Goal: Find contact information: Find contact information

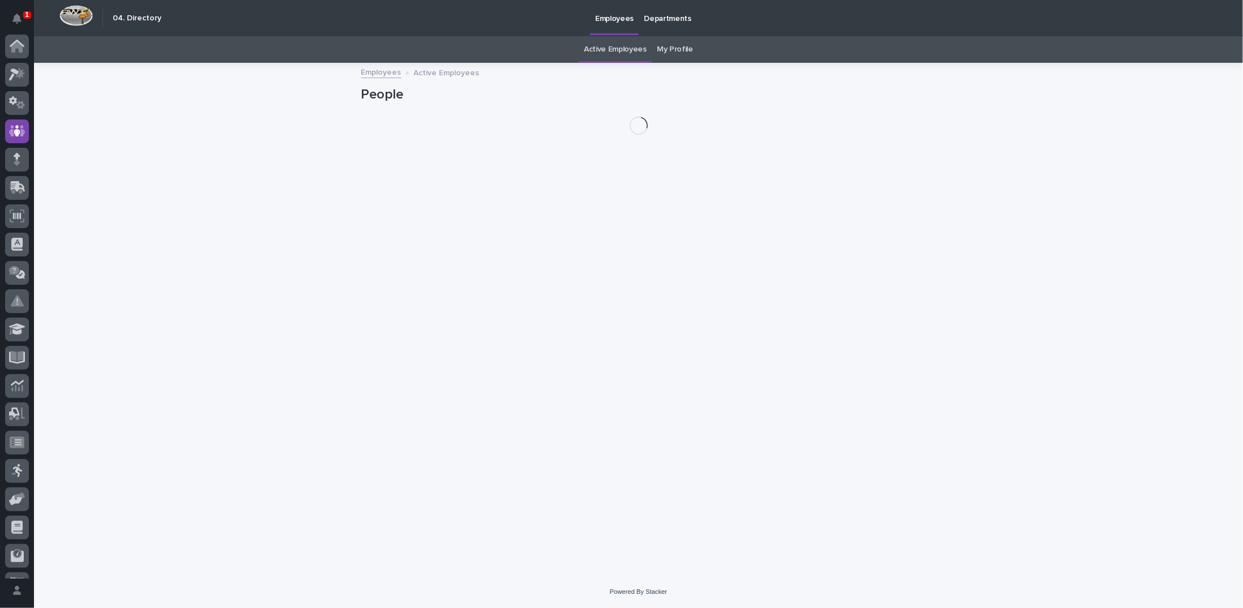
scroll to position [50, 0]
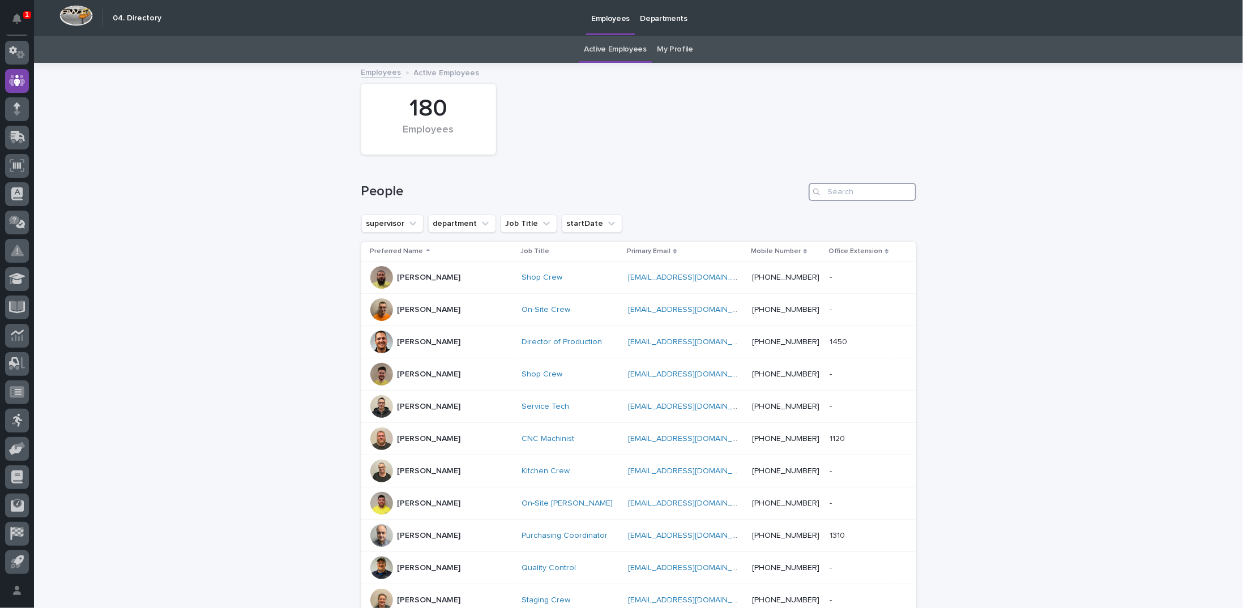
click at [831, 193] on input "Search" at bounding box center [863, 192] width 108 height 18
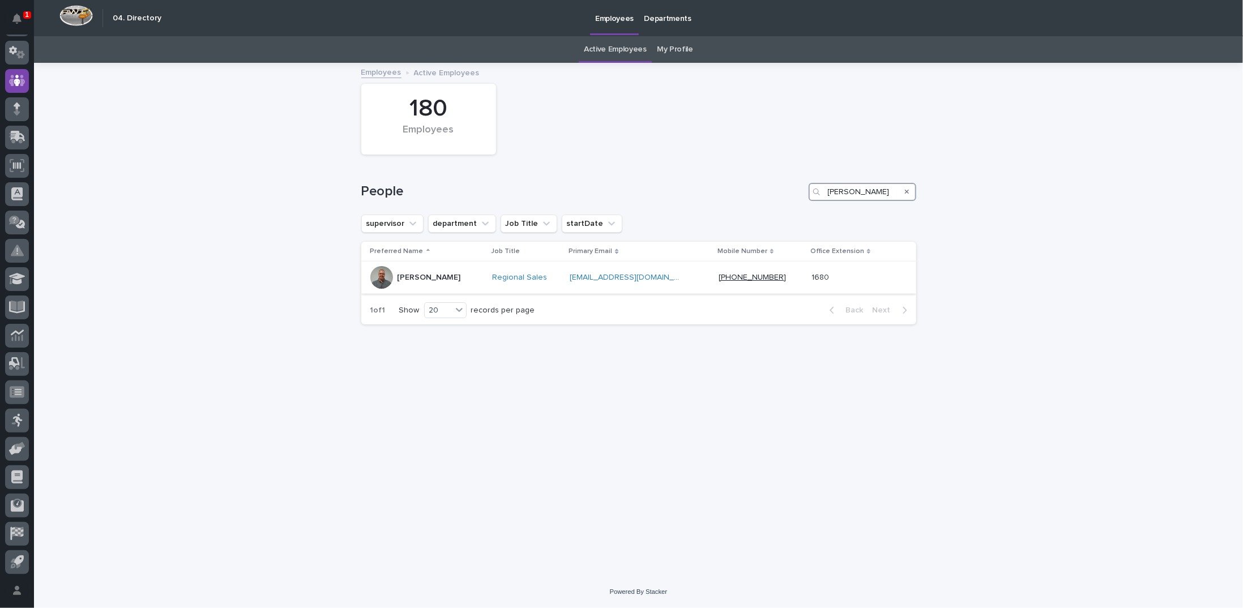
type input "mark miller"
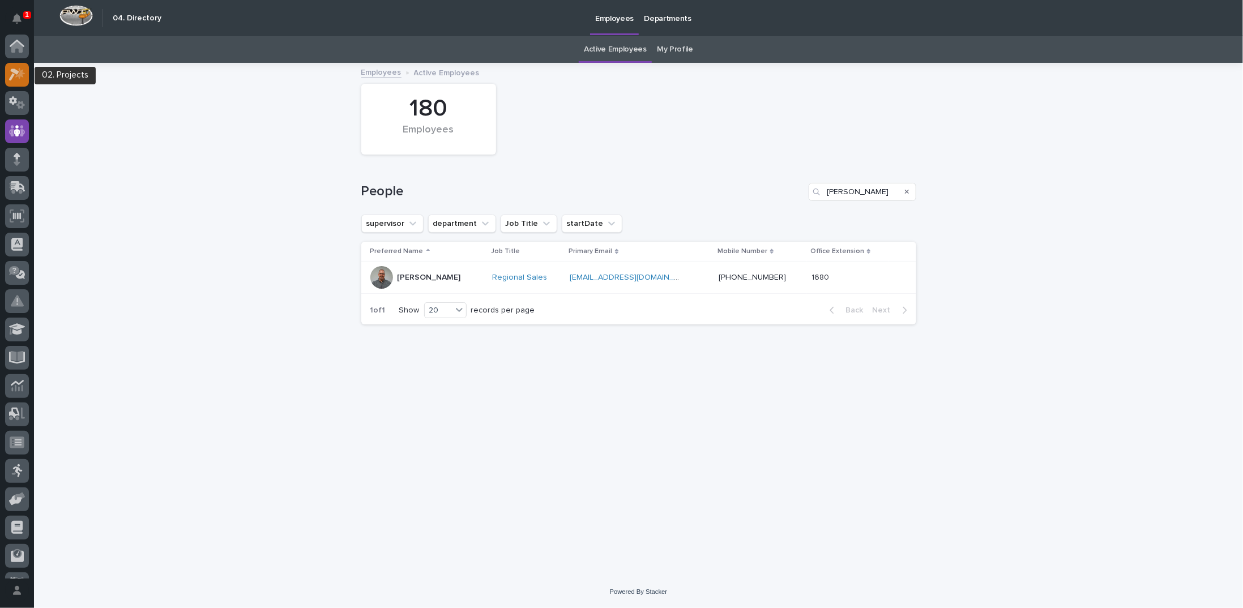
click at [17, 78] on icon at bounding box center [17, 74] width 16 height 13
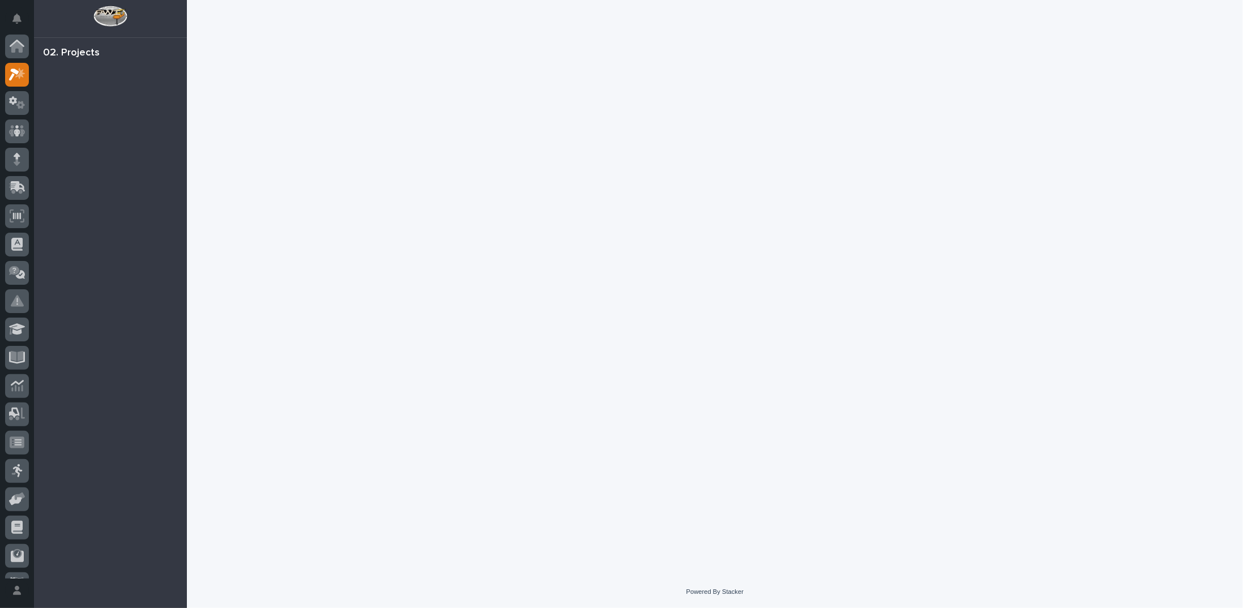
scroll to position [28, 0]
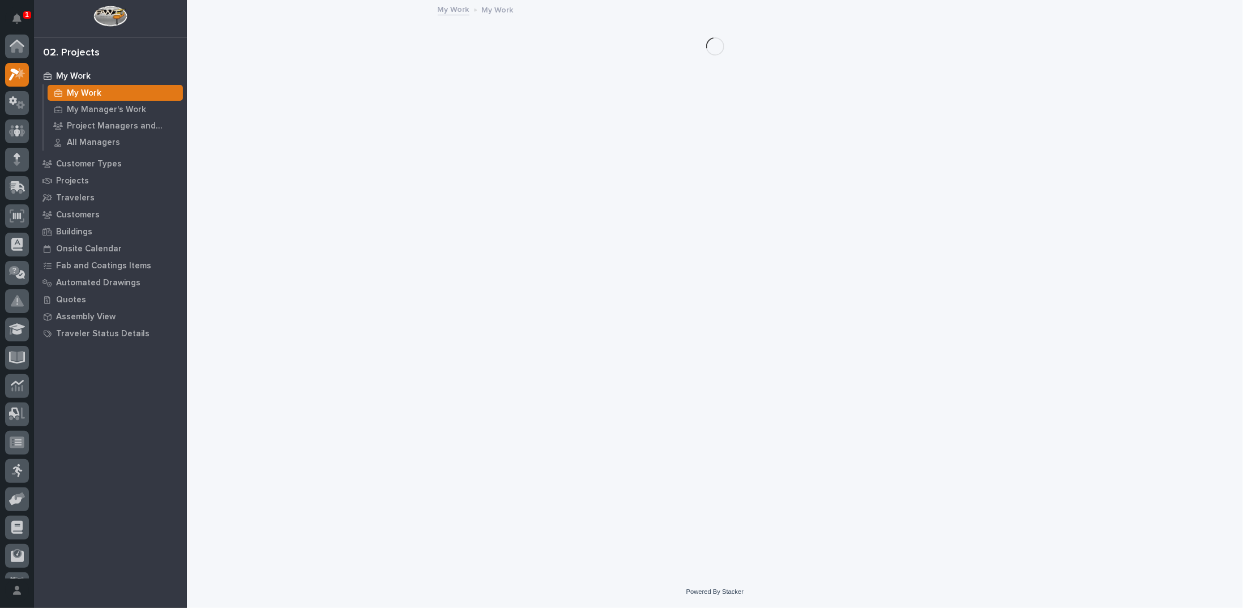
scroll to position [28, 0]
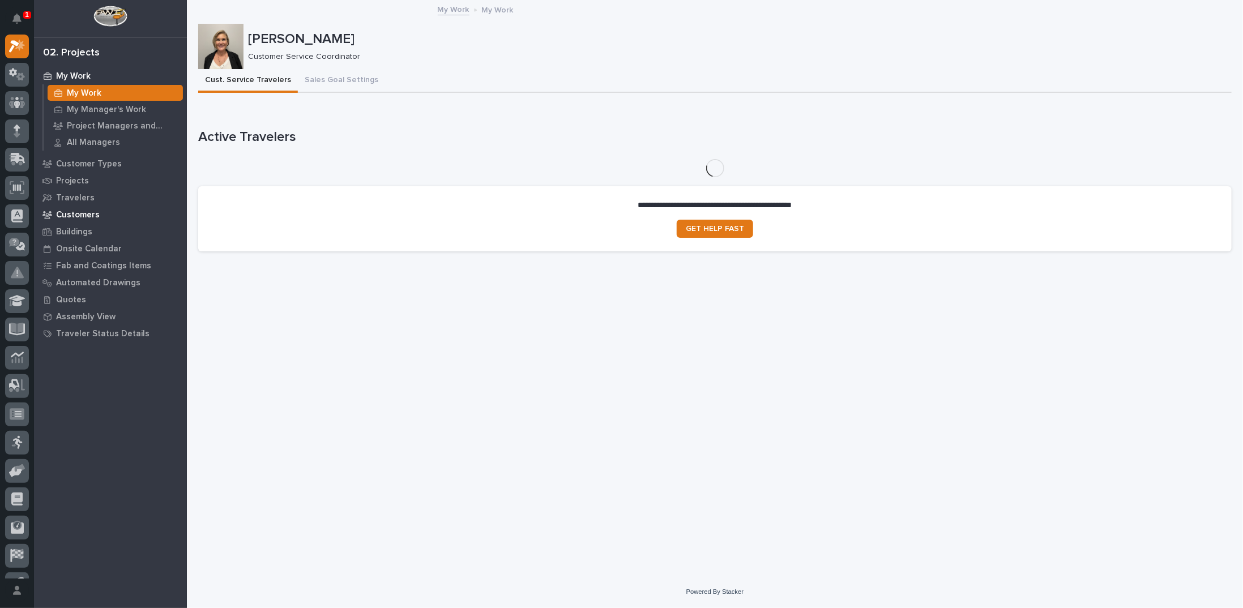
click at [94, 213] on p "Customers" at bounding box center [78, 215] width 44 height 10
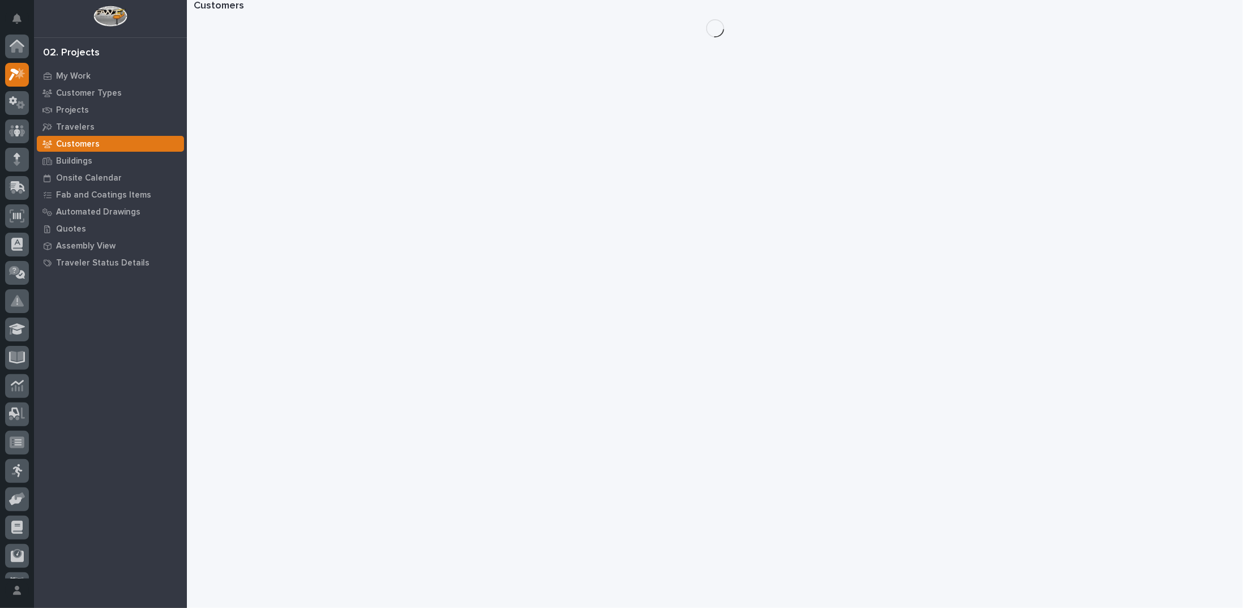
scroll to position [28, 0]
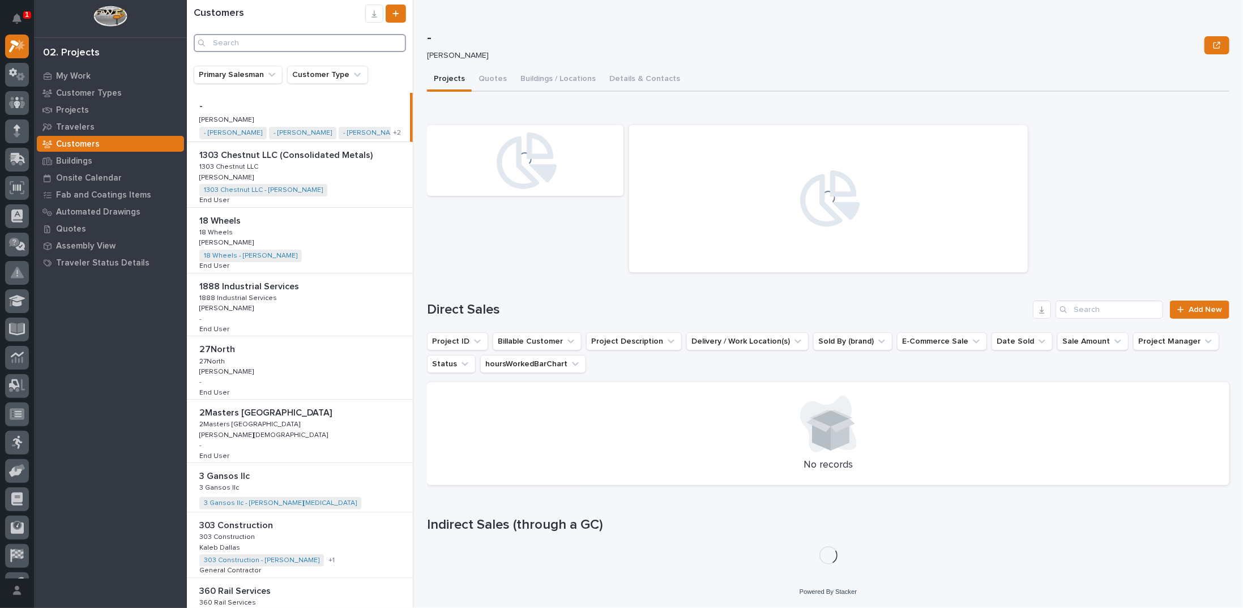
click at [235, 42] on input "Search" at bounding box center [300, 43] width 212 height 18
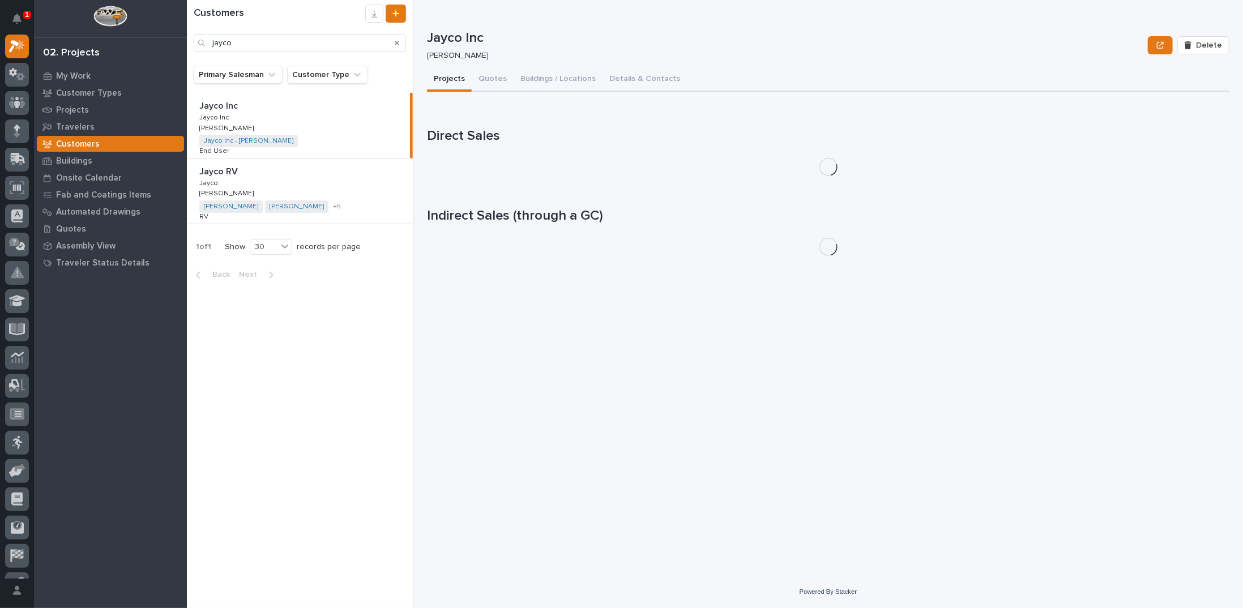
click at [306, 180] on div "Jayco RV Jayco RV Jayco Jayco Mark Miller Mark Miller Jayco - Adam Clevenger Ja…" at bounding box center [300, 191] width 226 height 65
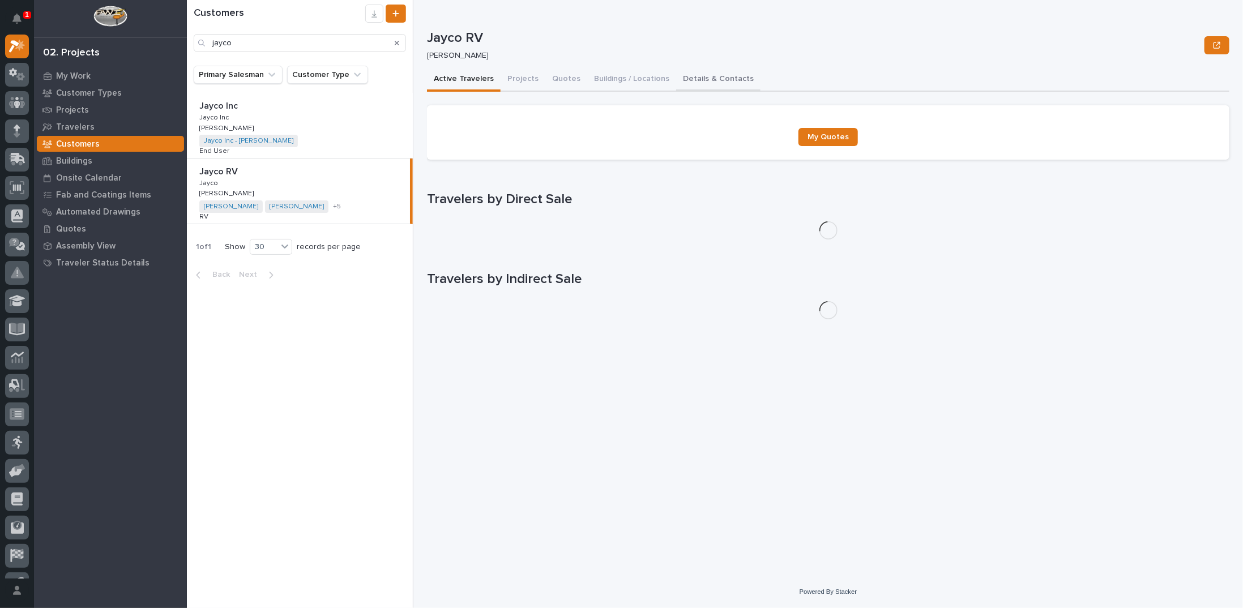
click at [725, 73] on button "Details & Contacts" at bounding box center [718, 80] width 84 height 24
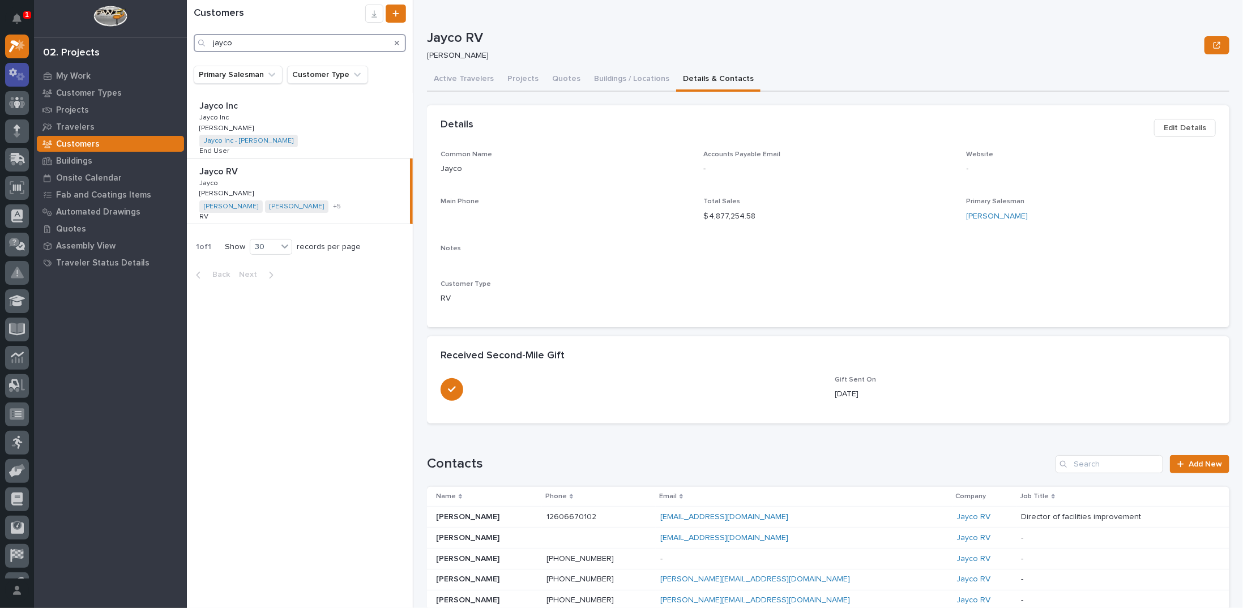
drag, startPoint x: 254, startPoint y: 41, endPoint x: 7, endPoint y: 66, distance: 248.1
click at [187, 67] on div "1 My Settings Log Out 02. Projects My Work Customer Types Projects Travelers Cu…" at bounding box center [715, 304] width 1056 height 608
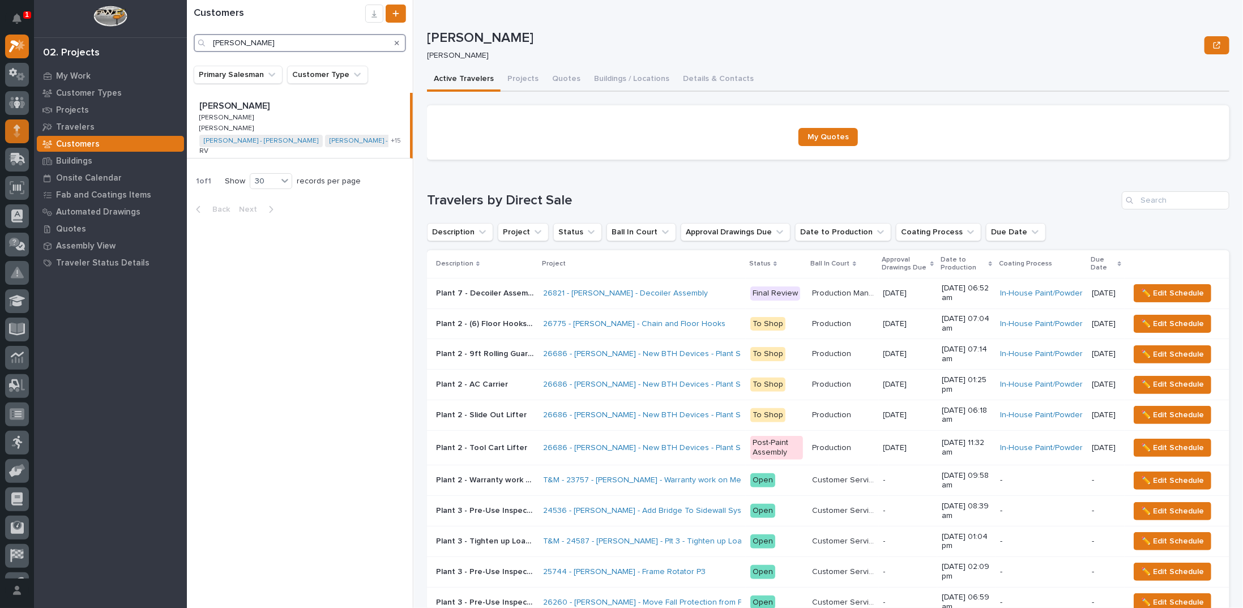
type input "brinkley"
click at [523, 79] on button "Projects" at bounding box center [523, 80] width 45 height 24
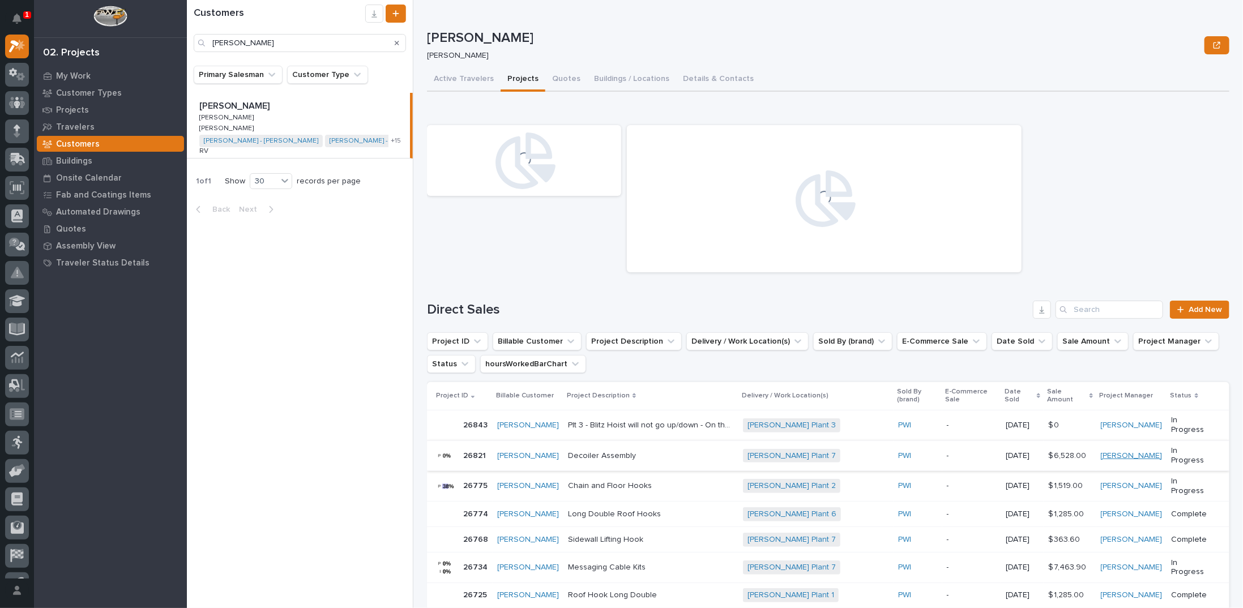
click at [1131, 451] on link "Ken Bajdek" at bounding box center [1132, 456] width 62 height 10
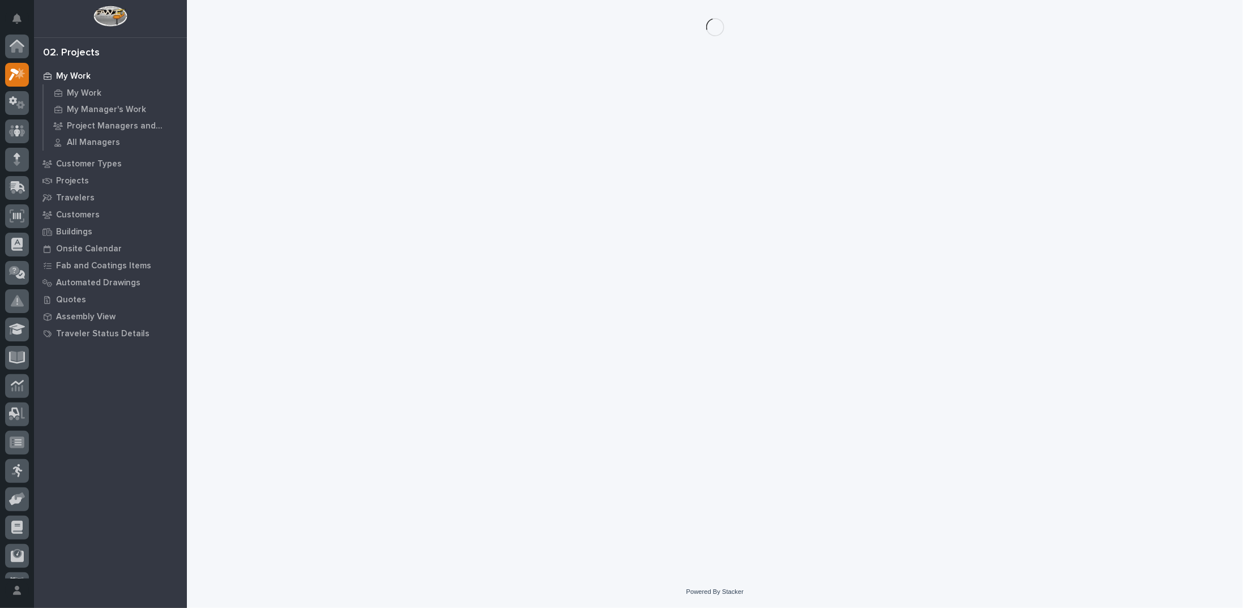
scroll to position [28, 0]
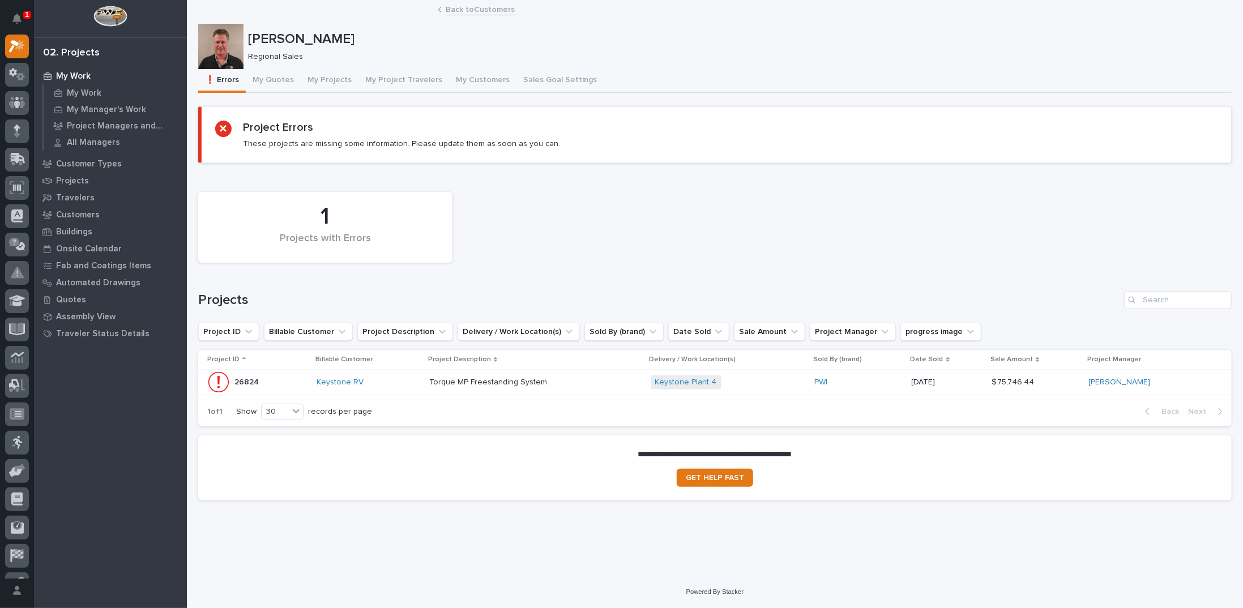
click at [486, 6] on link "Back to Customers" at bounding box center [480, 8] width 69 height 13
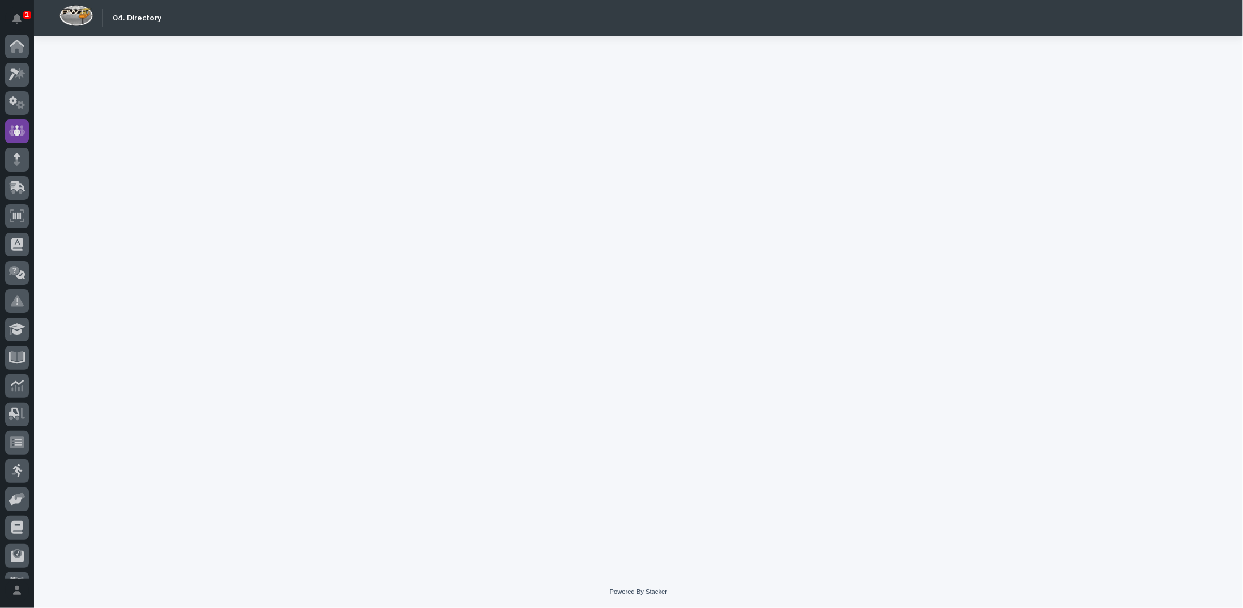
scroll to position [50, 0]
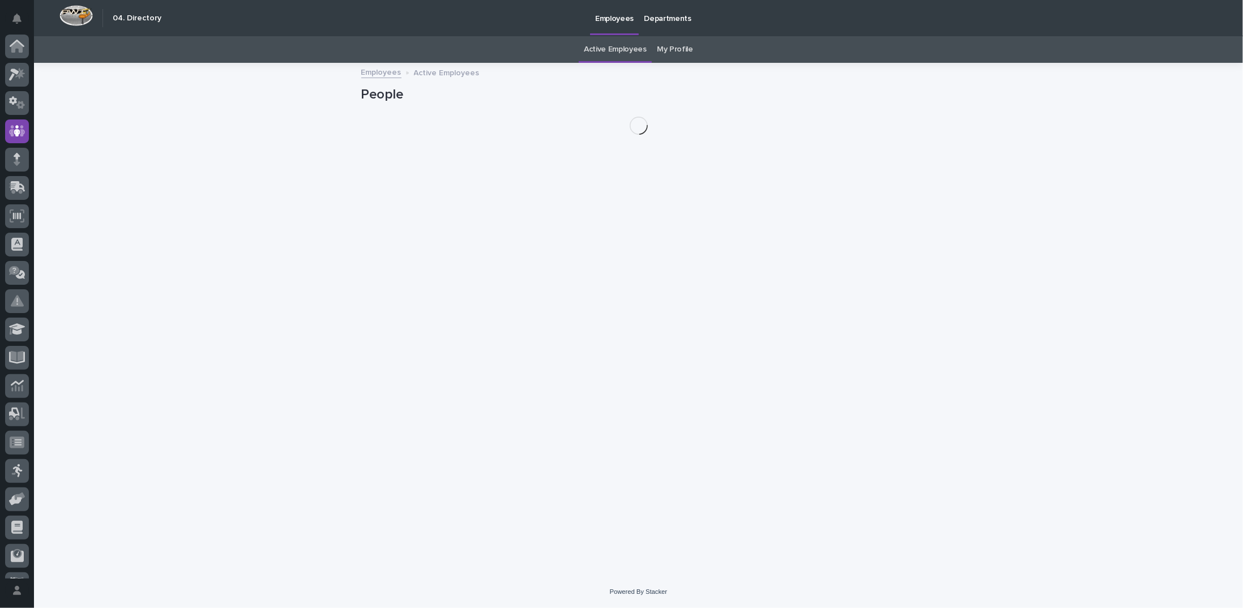
scroll to position [50, 0]
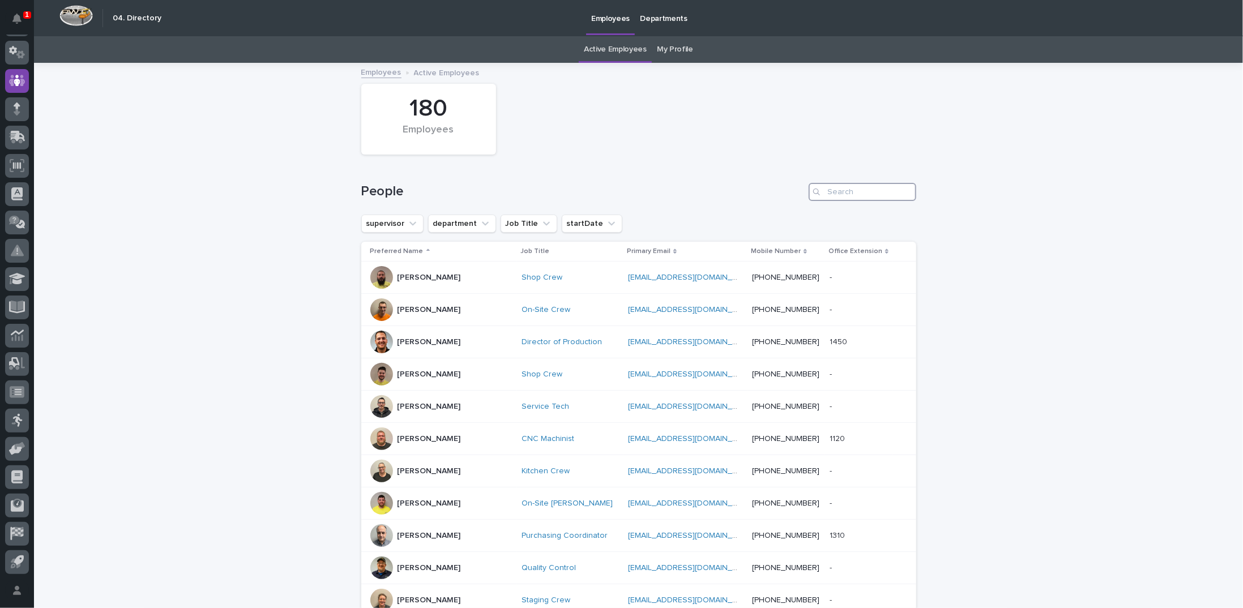
click at [859, 192] on input "Search" at bounding box center [863, 192] width 108 height 18
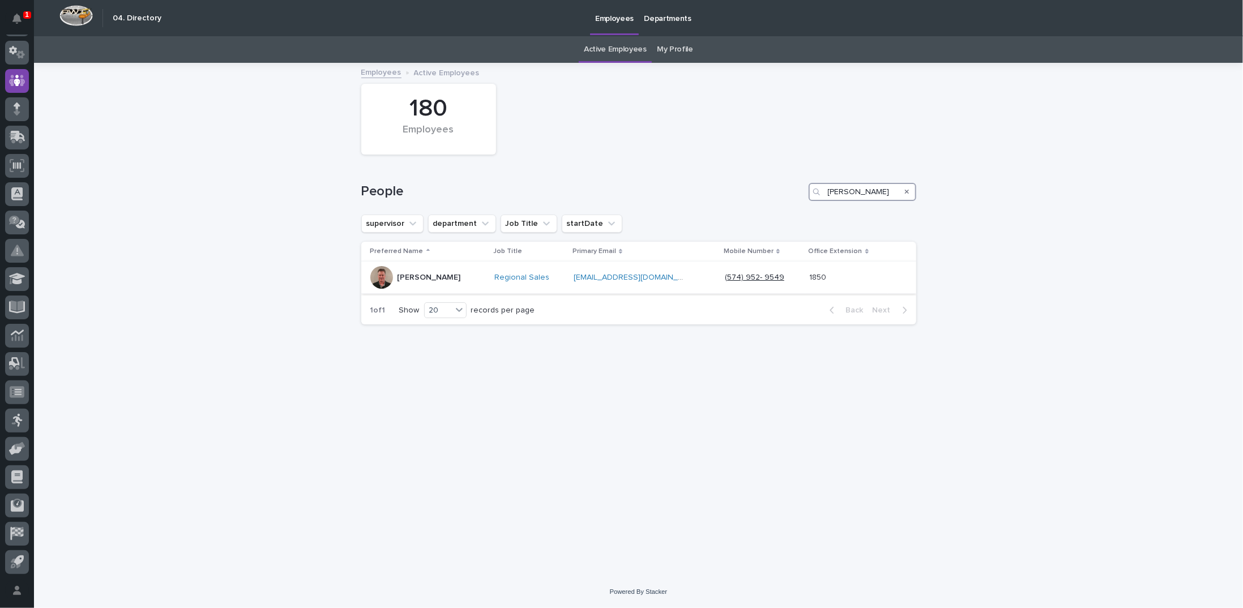
type input "ken bajdek"
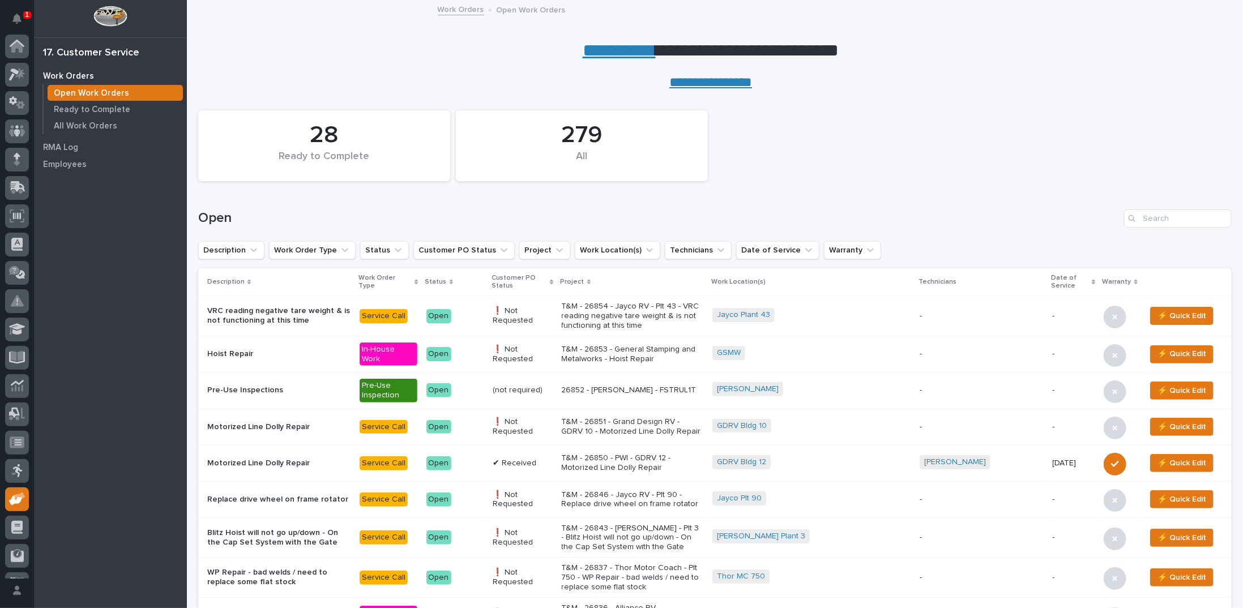
scroll to position [50, 0]
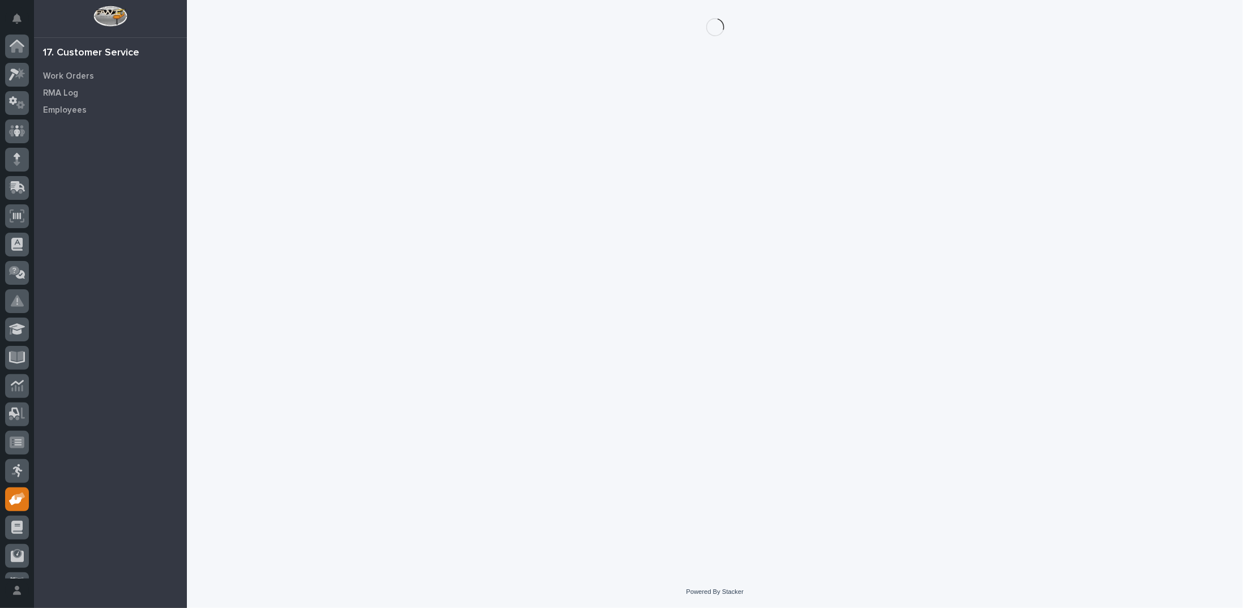
scroll to position [50, 0]
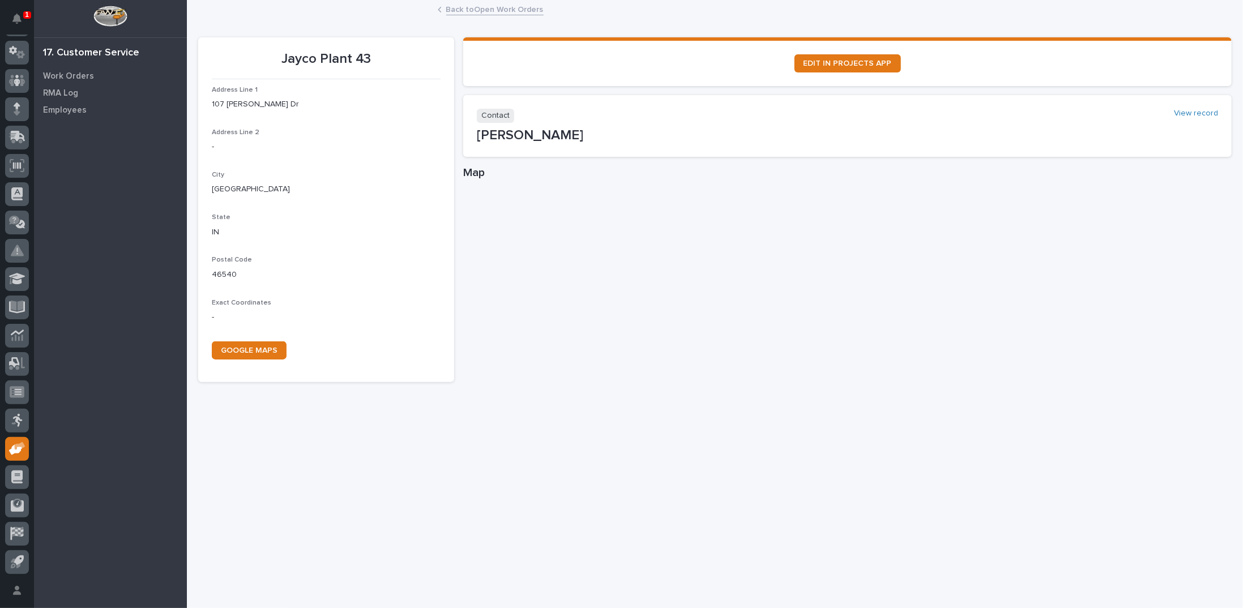
click at [470, 7] on link "Back to Open Work Orders" at bounding box center [494, 8] width 97 height 13
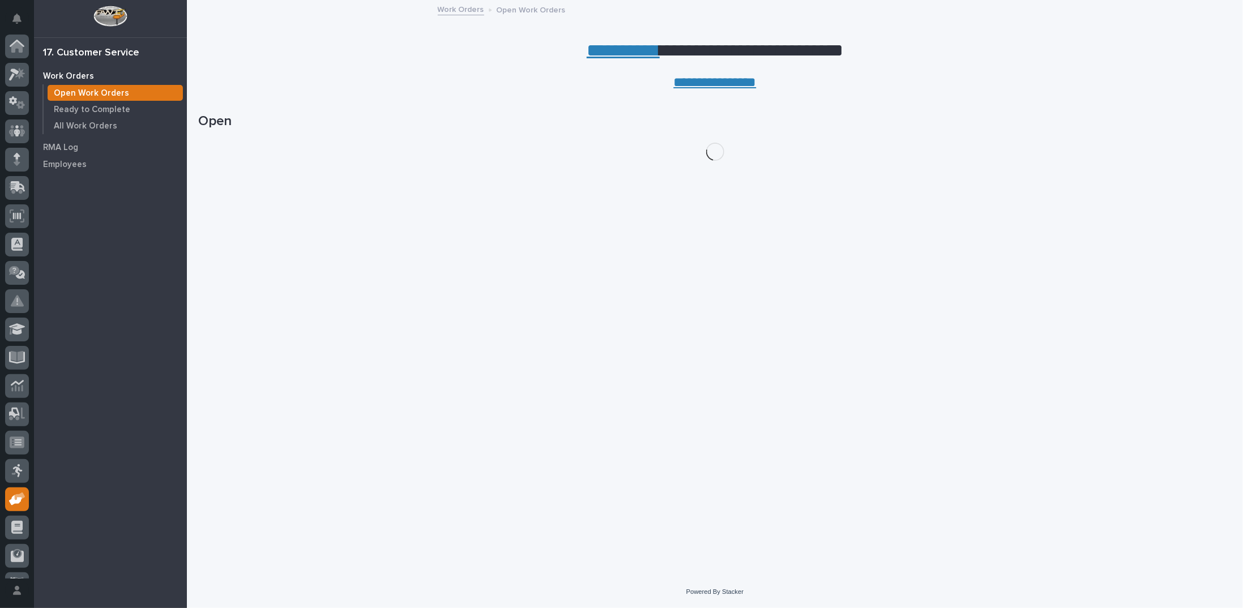
scroll to position [50, 0]
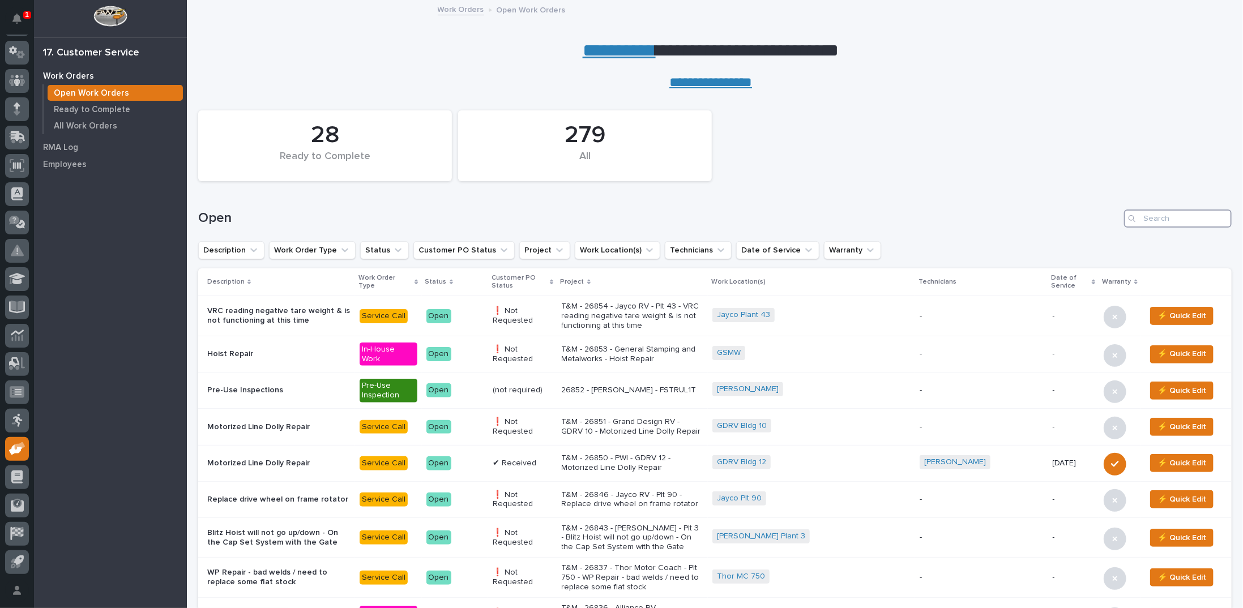
click at [1147, 219] on input "Search" at bounding box center [1178, 219] width 108 height 18
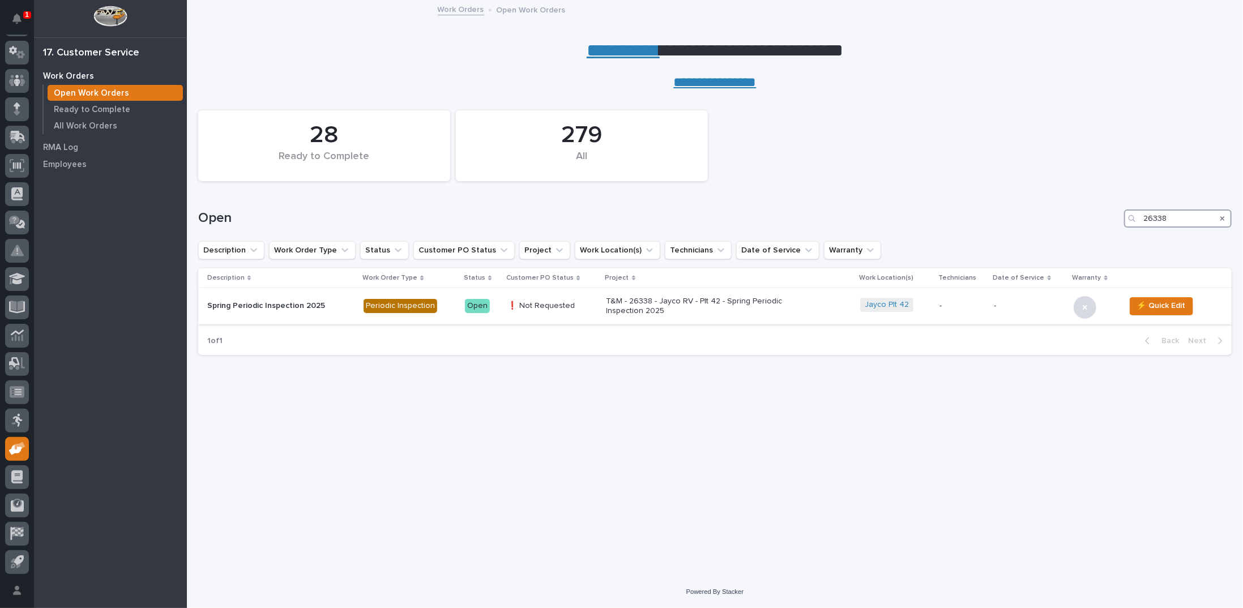
type input "26338"
click at [665, 306] on p "T&M - 26338 - Jayco RV - Plt 42 - Spring Periodic Inspection 2025" at bounding box center [706, 306] width 198 height 19
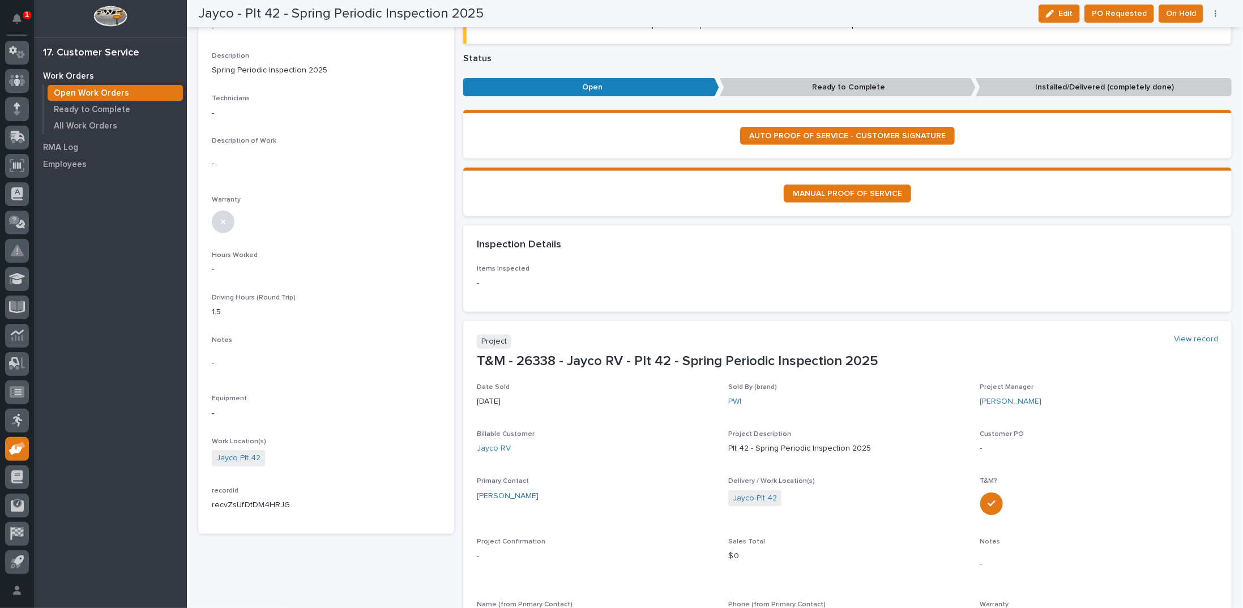
scroll to position [283, 0]
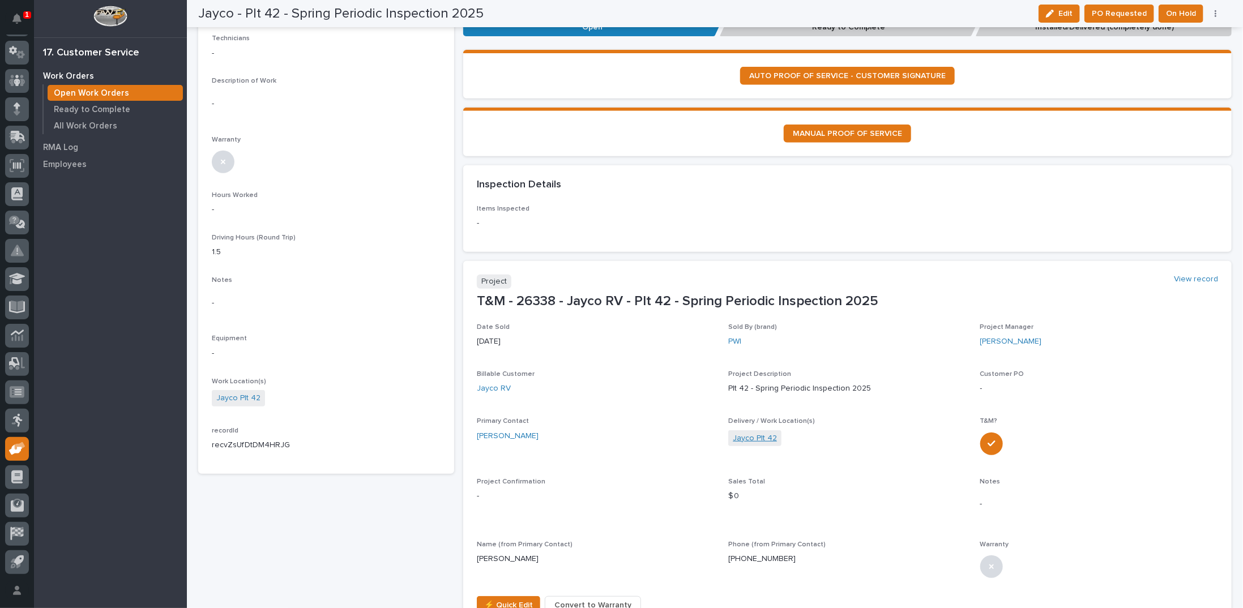
click at [752, 434] on link "Jayco Plt 42" at bounding box center [755, 439] width 44 height 12
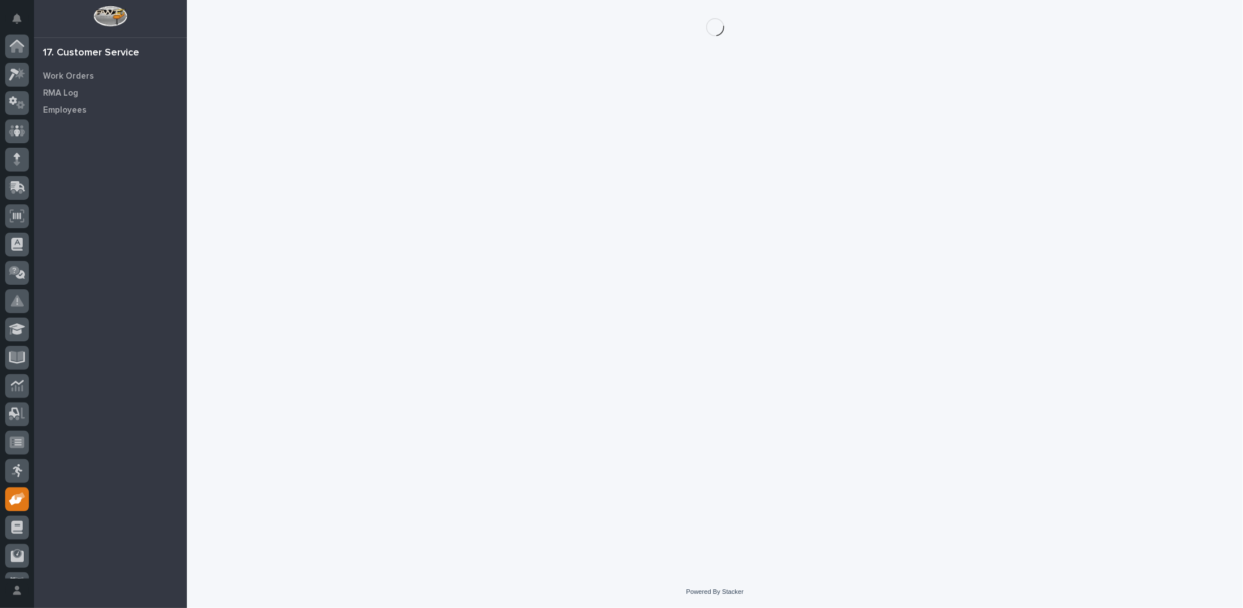
scroll to position [50, 0]
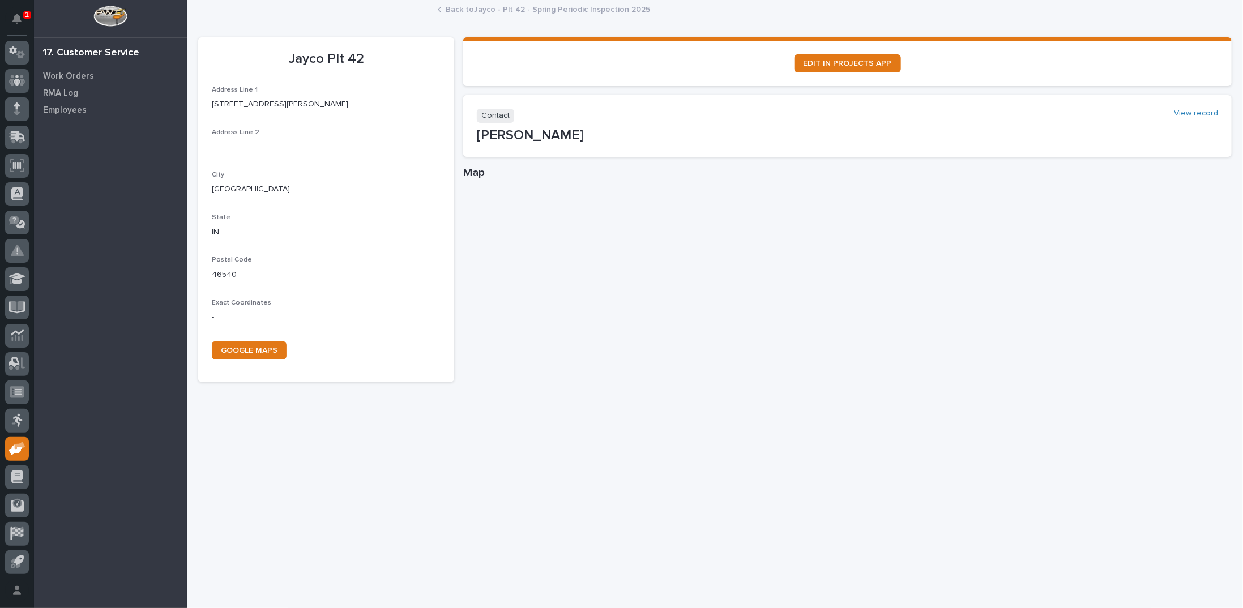
click at [517, 3] on link "Back to Jayco - Plt 42 - Spring Periodic Inspection 2025" at bounding box center [548, 8] width 204 height 13
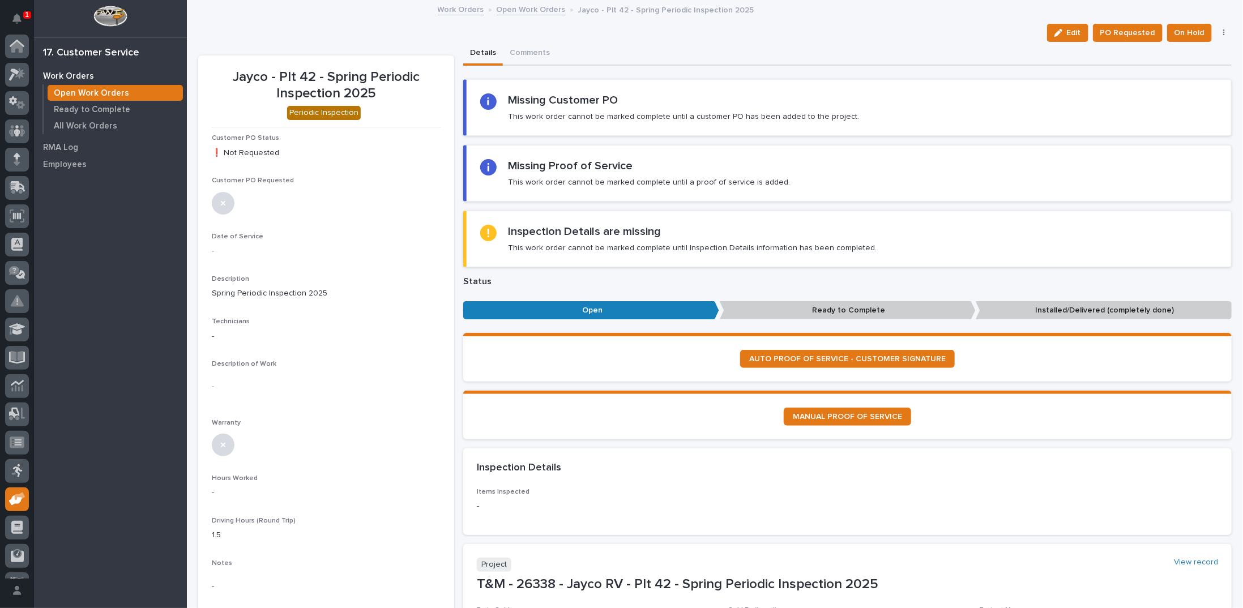
scroll to position [50, 0]
click at [519, 9] on link "Open Work Orders" at bounding box center [531, 8] width 69 height 13
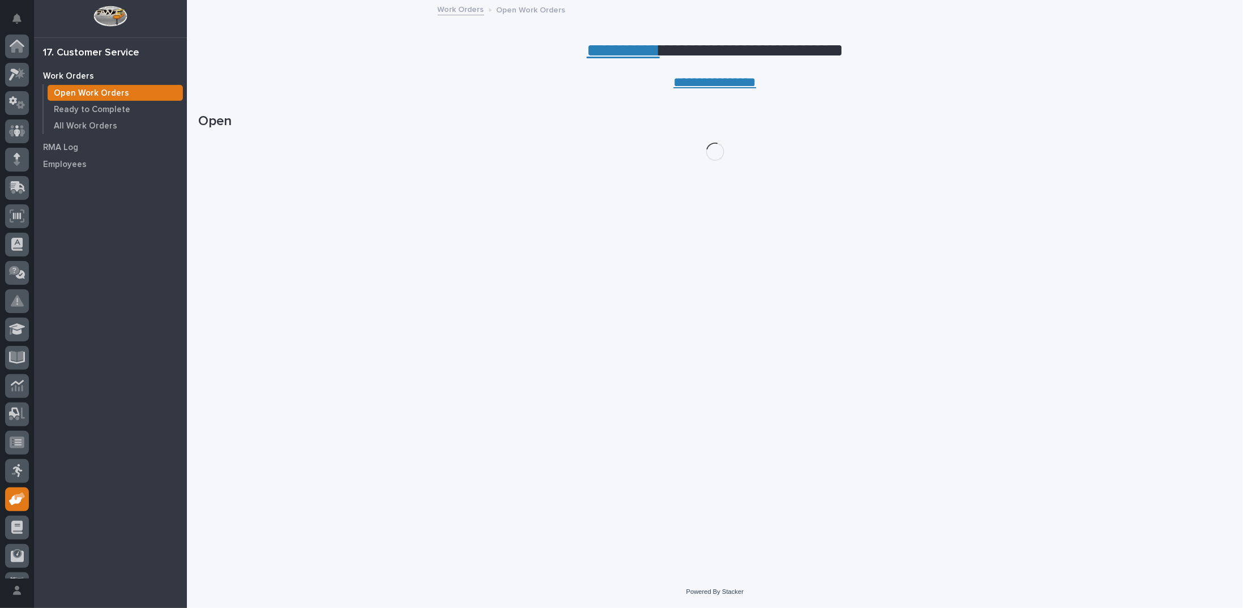
scroll to position [50, 0]
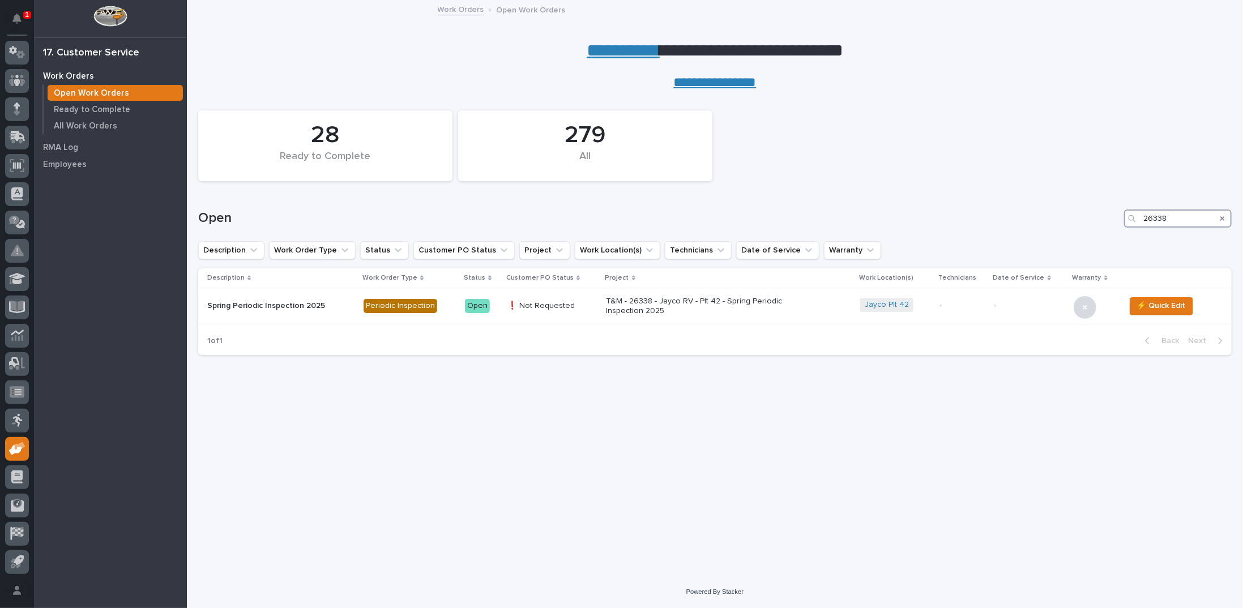
drag, startPoint x: 1171, startPoint y: 217, endPoint x: 1078, endPoint y: 211, distance: 93.1
click at [1078, 211] on div "Open 26338" at bounding box center [715, 219] width 1034 height 18
type input "26327"
click at [617, 306] on p "T&M - 26327 - Jayco RV - Plt 60 - Spring Periodic Inspection 2025" at bounding box center [688, 306] width 198 height 19
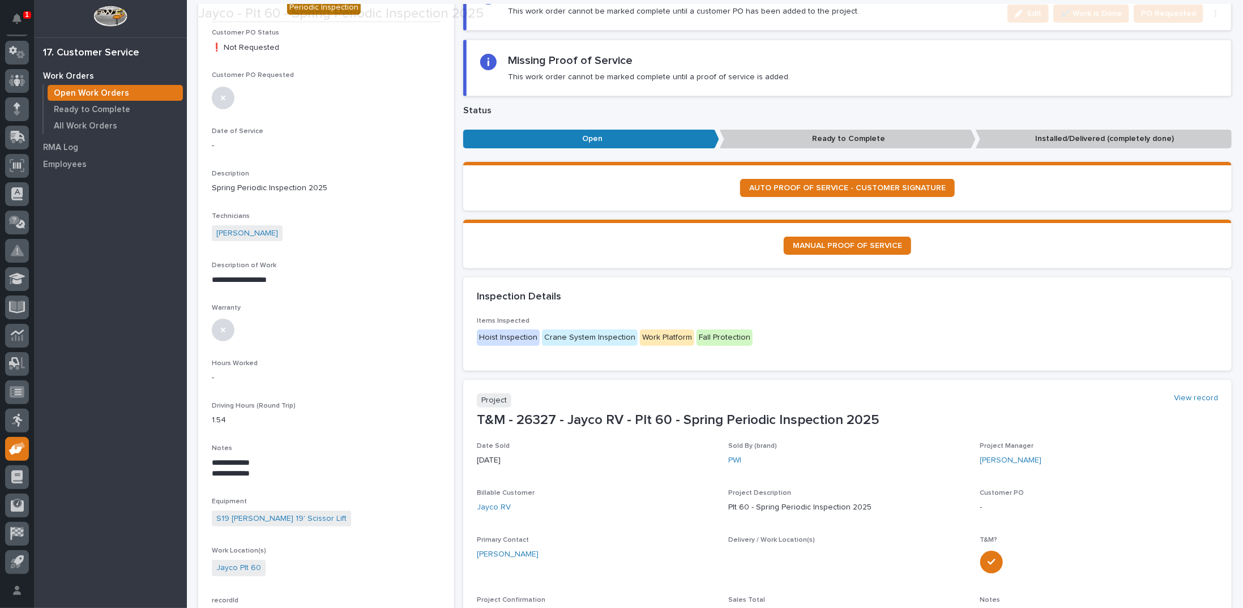
scroll to position [170, 0]
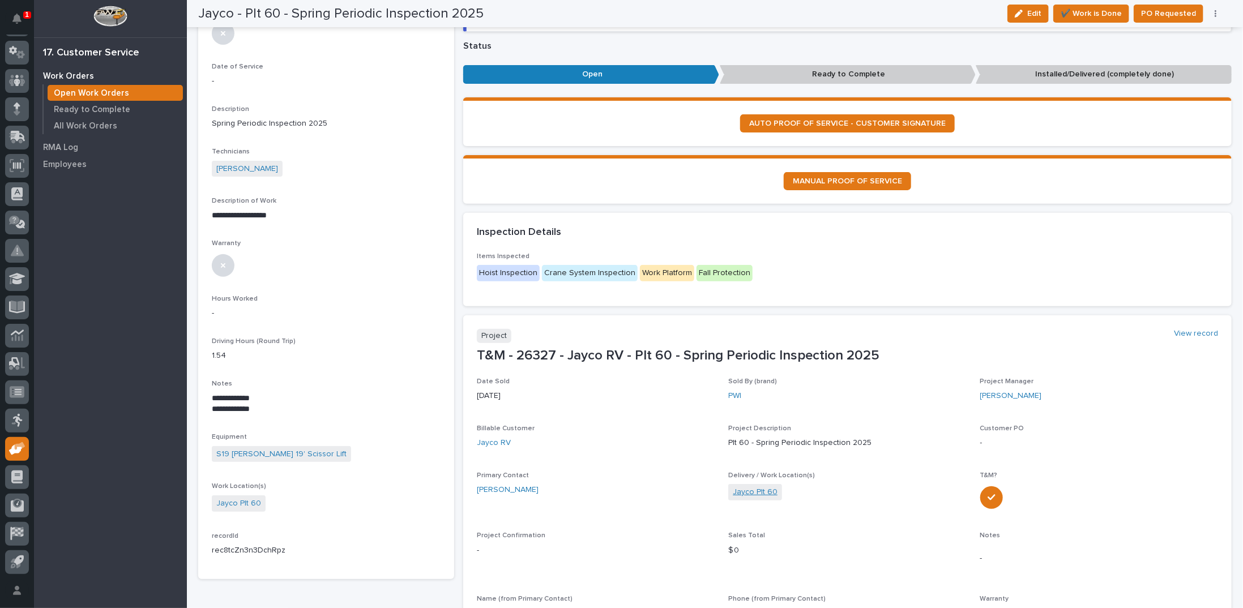
click at [759, 489] on link "Jayco Plt 60" at bounding box center [755, 493] width 45 height 12
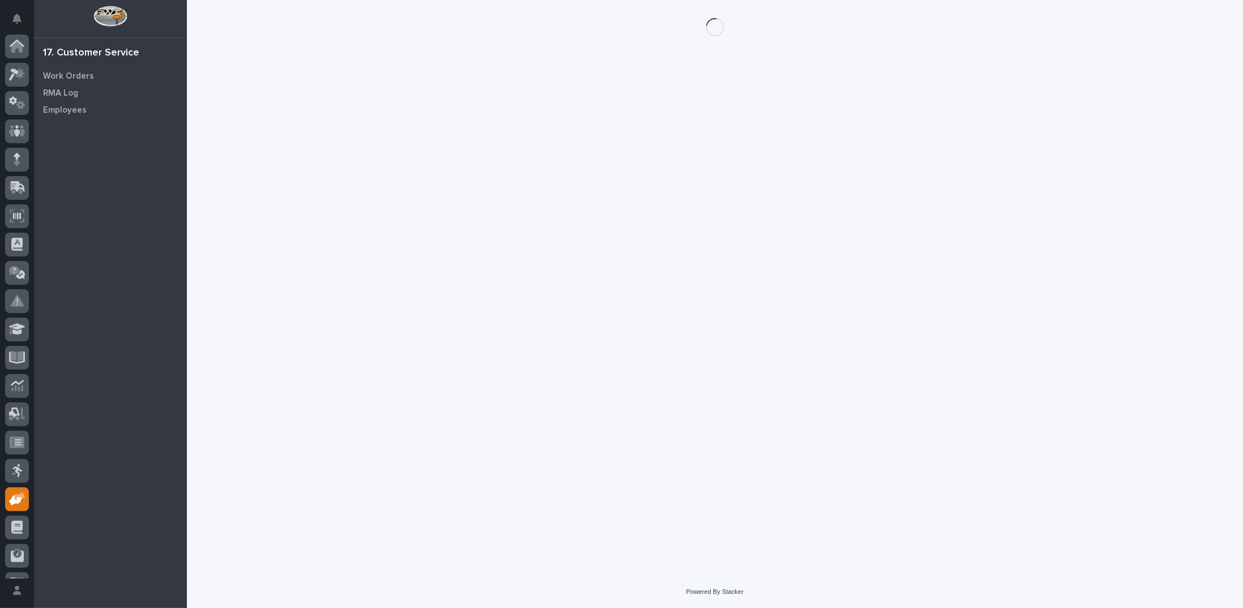
scroll to position [50, 0]
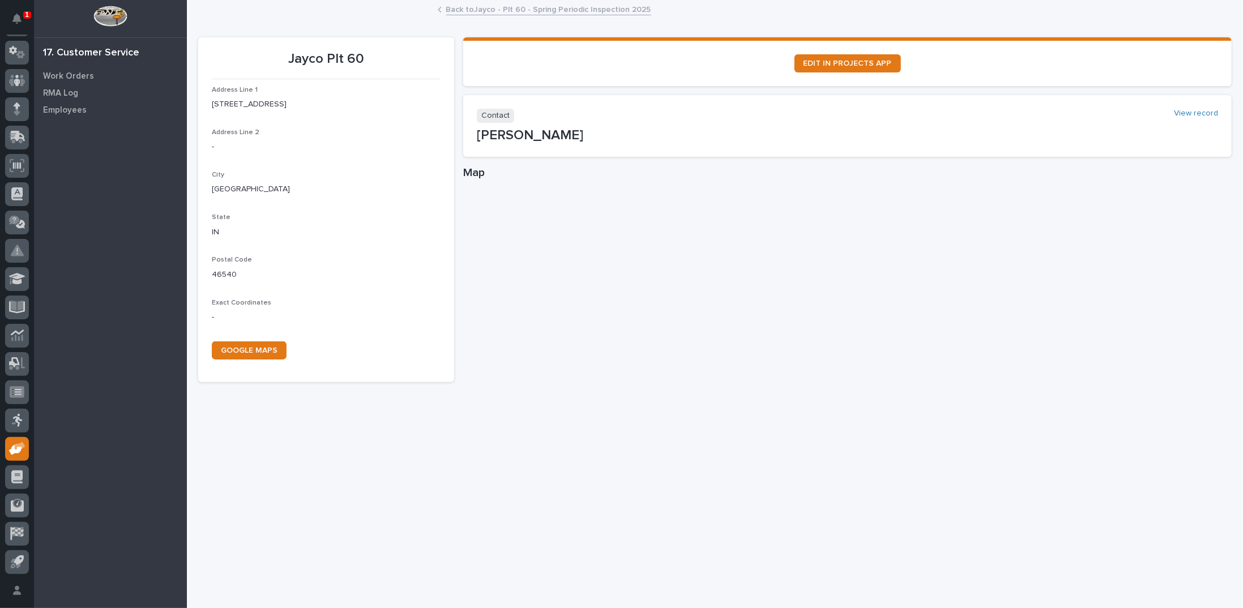
click at [476, 12] on link "Back to Jayco - Plt 60 - Spring Periodic Inspection 2025" at bounding box center [548, 8] width 205 height 13
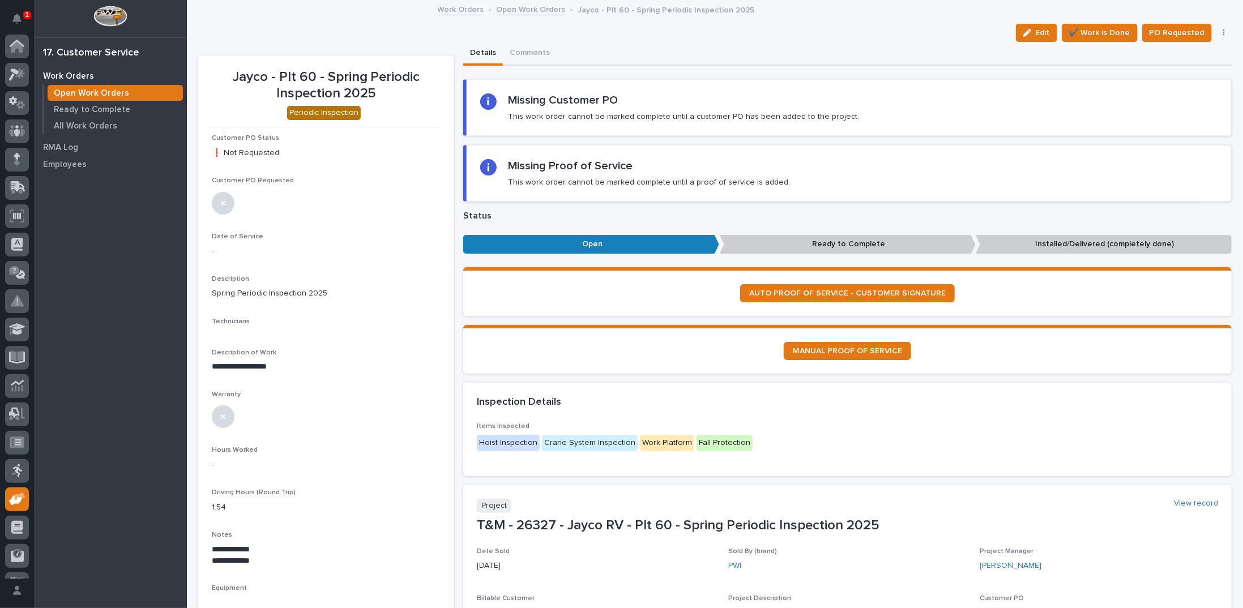
scroll to position [50, 0]
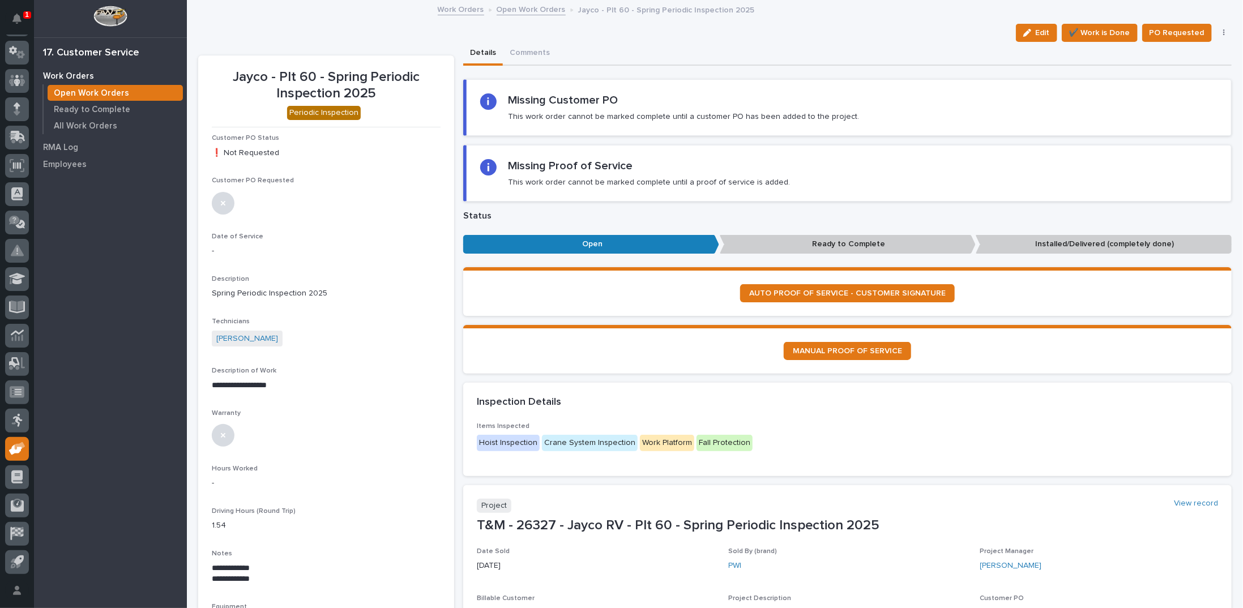
click at [526, 8] on link "Open Work Orders" at bounding box center [531, 8] width 69 height 13
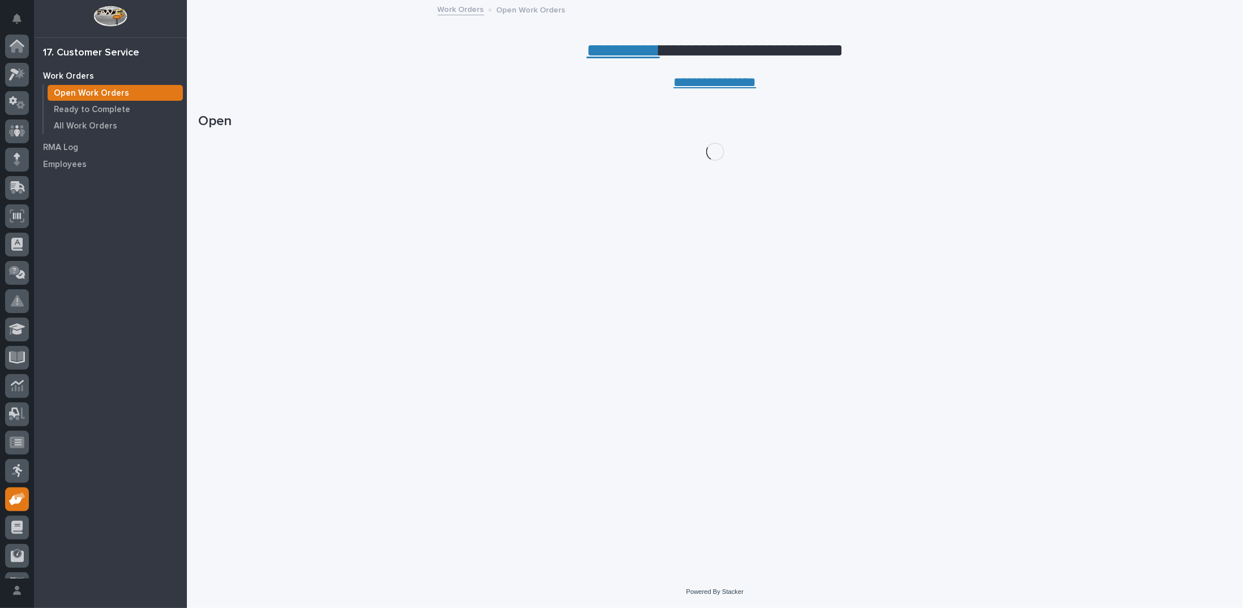
scroll to position [50, 0]
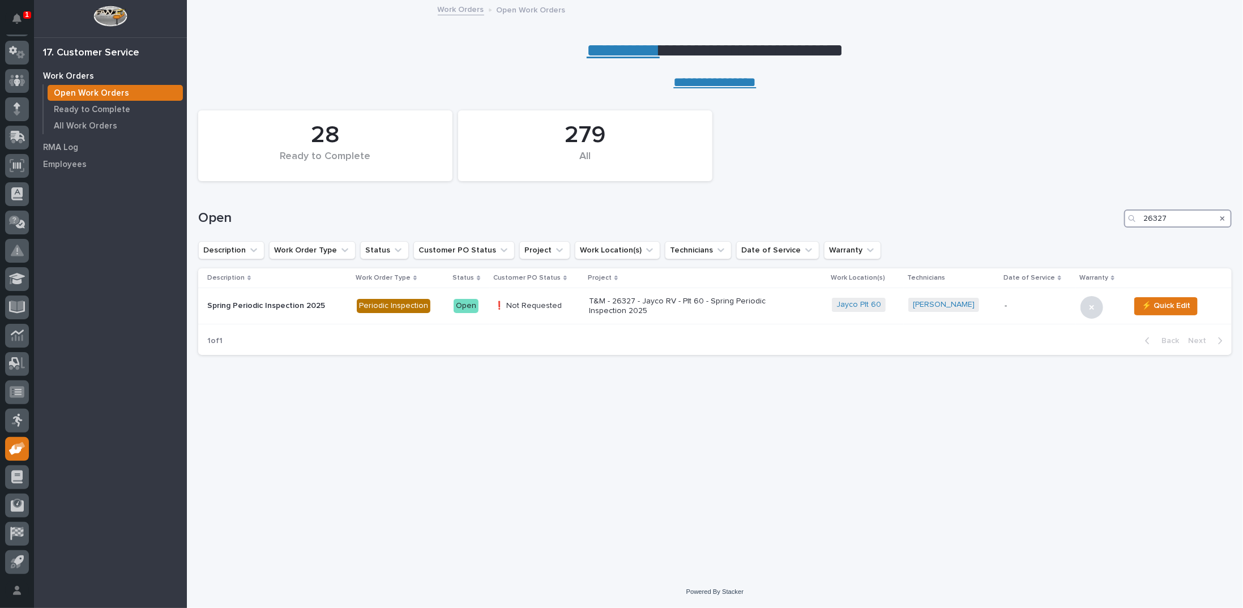
drag, startPoint x: 1175, startPoint y: 217, endPoint x: 1120, endPoint y: 215, distance: 55.0
click at [1120, 215] on div "Open 26327" at bounding box center [715, 219] width 1034 height 18
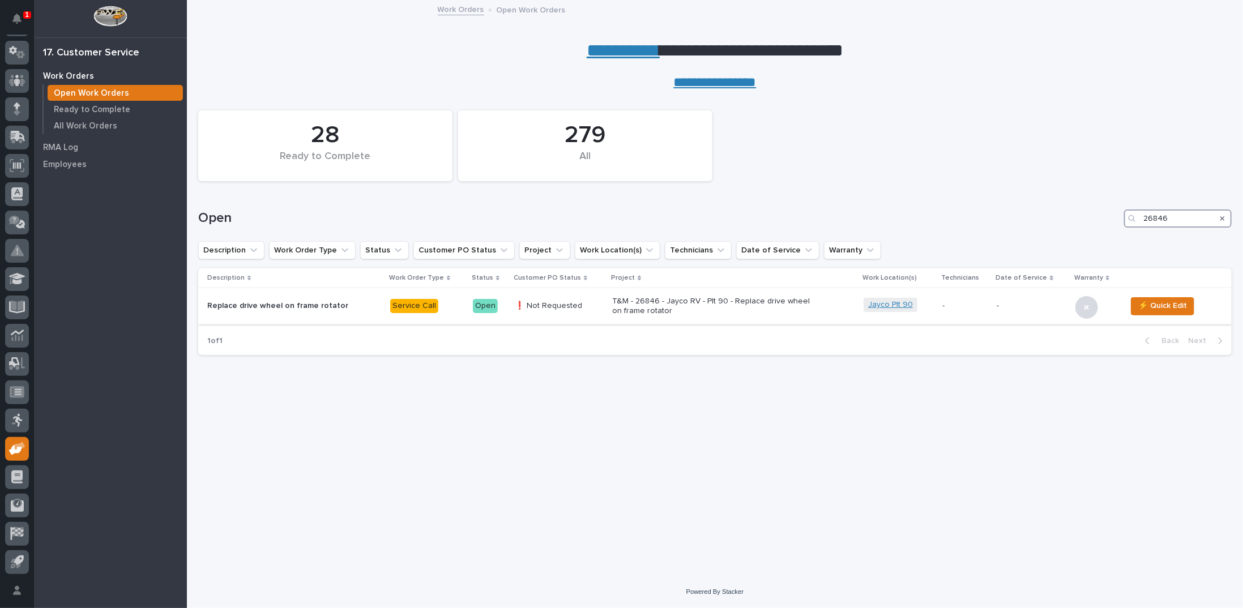
type input "26846"
click at [878, 308] on link "Jayco Plt 90" at bounding box center [890, 305] width 45 height 10
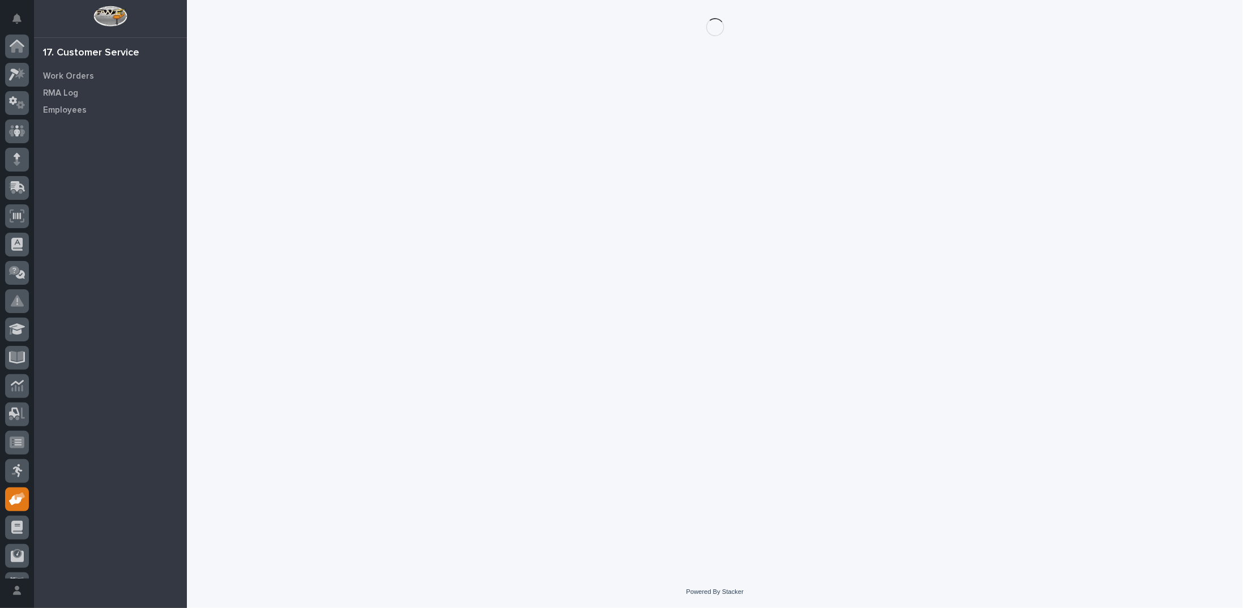
scroll to position [50, 0]
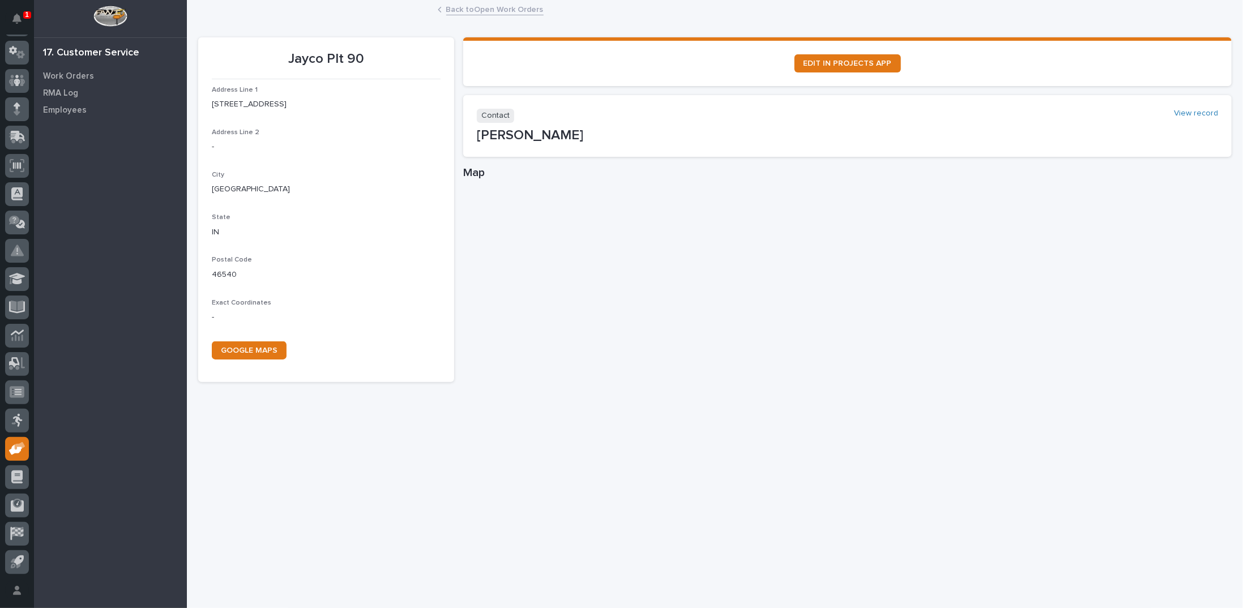
click at [499, 7] on link "Back to Open Work Orders" at bounding box center [494, 8] width 97 height 13
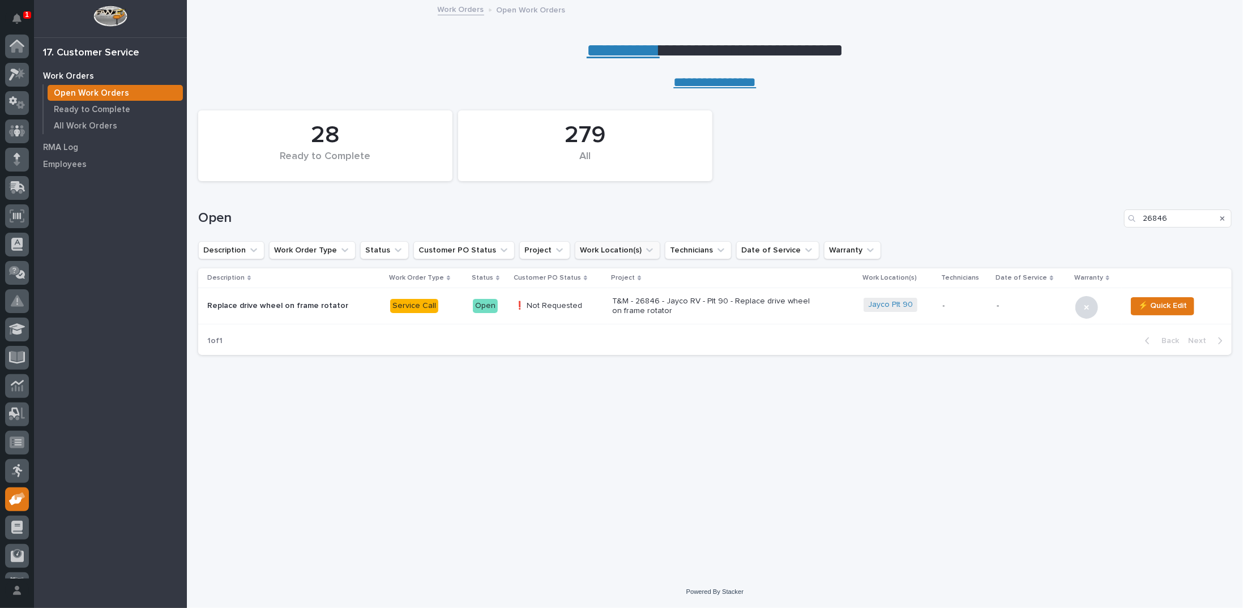
scroll to position [50, 0]
drag, startPoint x: 1186, startPoint y: 220, endPoint x: 1116, endPoint y: 217, distance: 70.3
click at [1116, 217] on div "Open 26846" at bounding box center [715, 219] width 1034 height 18
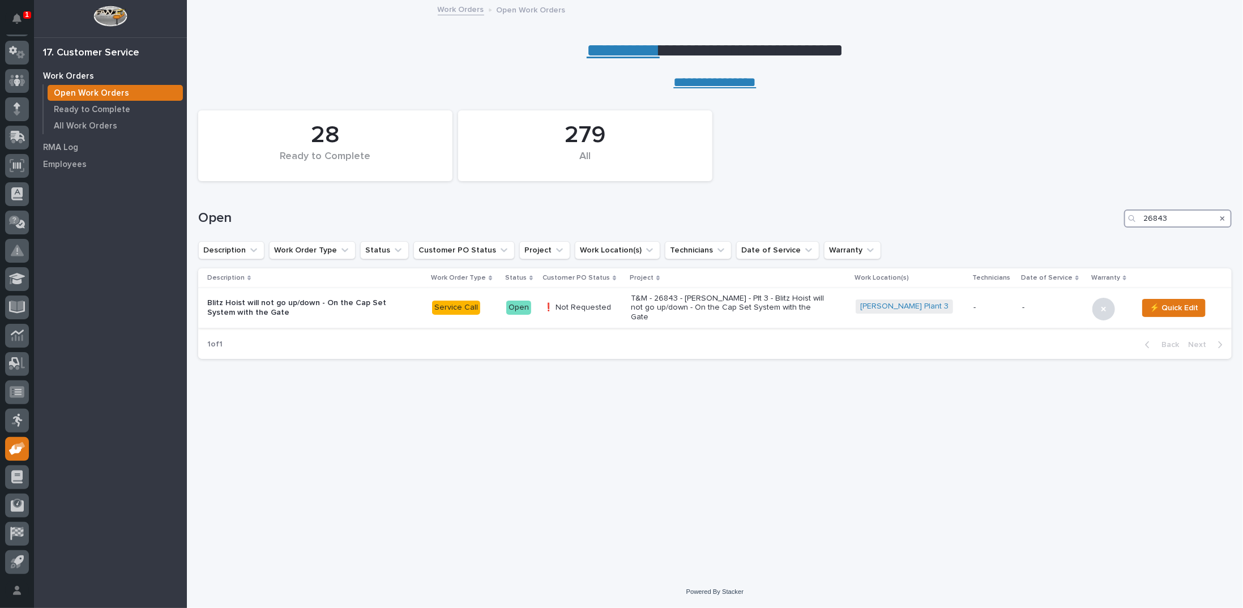
type input "26843"
click at [743, 305] on p "T&M - 26843 - [PERSON_NAME] - Plt 3 - Blitz Hoist will not go up/down - On the …" at bounding box center [730, 308] width 198 height 28
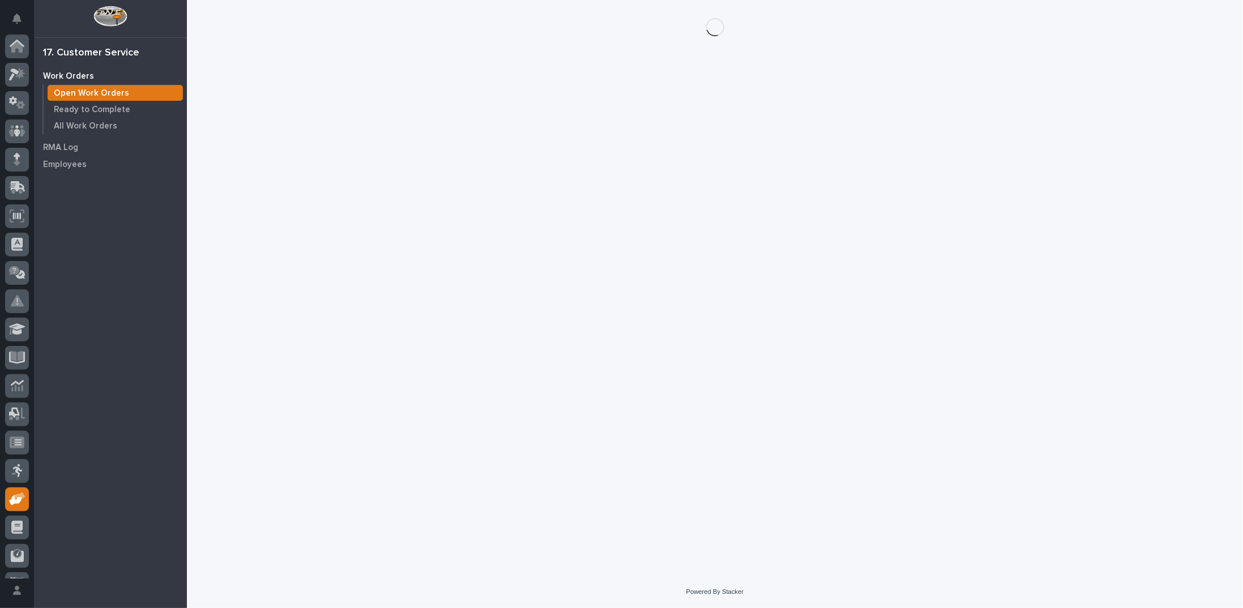
scroll to position [50, 0]
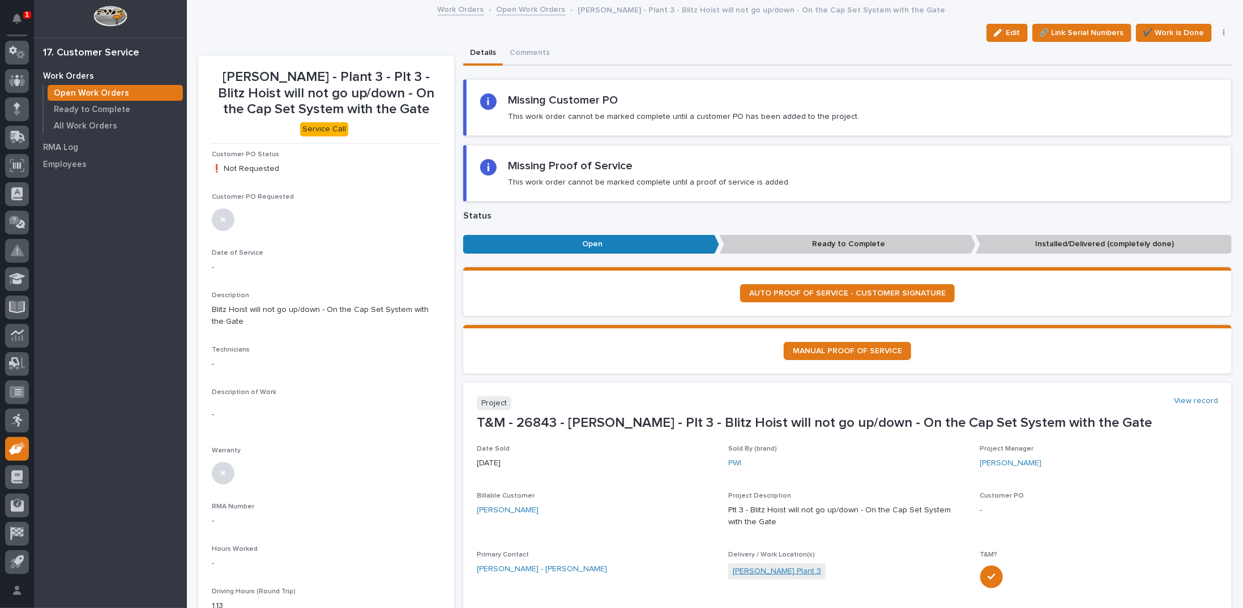
click at [764, 574] on link "[PERSON_NAME] Plant 3" at bounding box center [777, 572] width 88 height 12
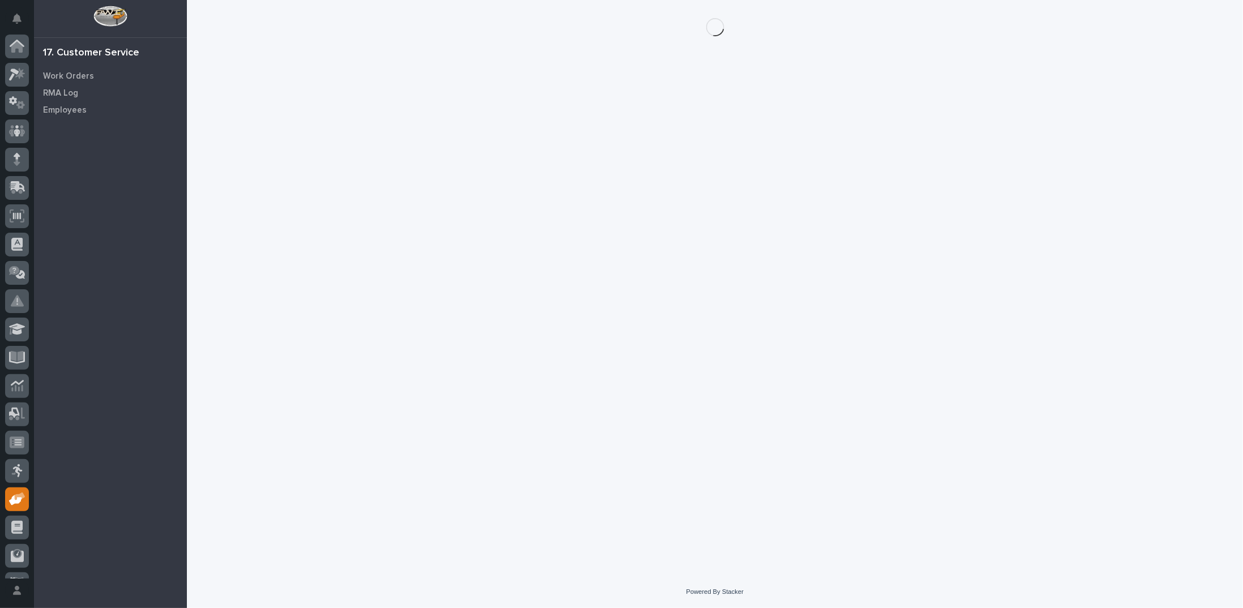
scroll to position [50, 0]
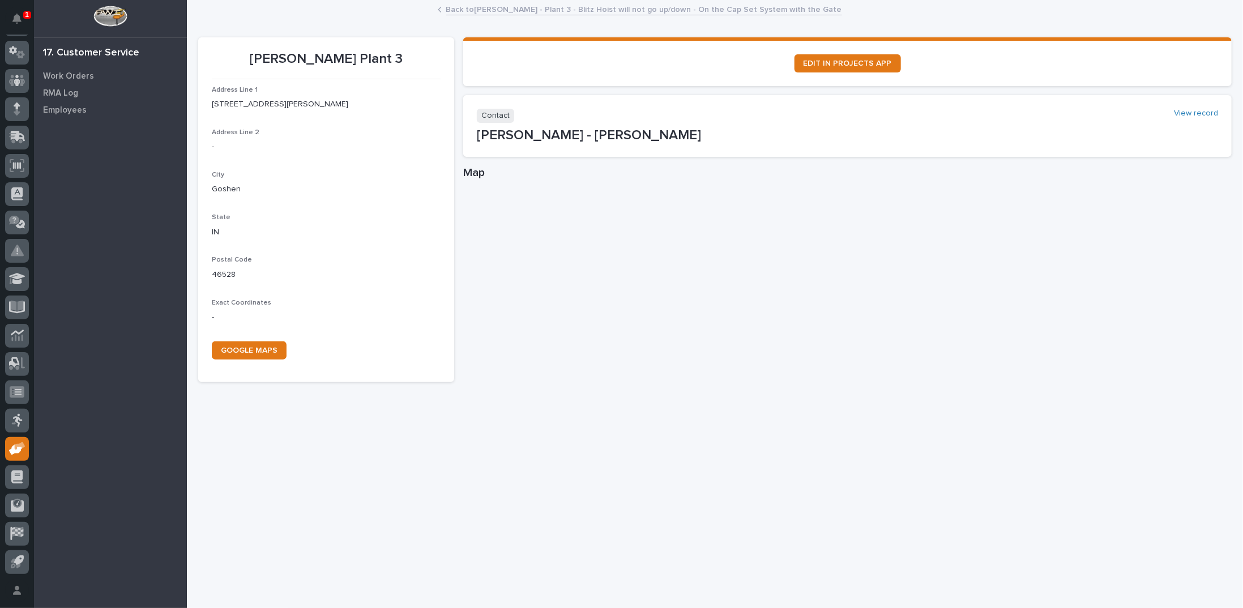
click at [483, 12] on link "Back to [PERSON_NAME] - Plant 3 - Blitz Hoist will not go up/down - On the Cap …" at bounding box center [644, 8] width 396 height 13
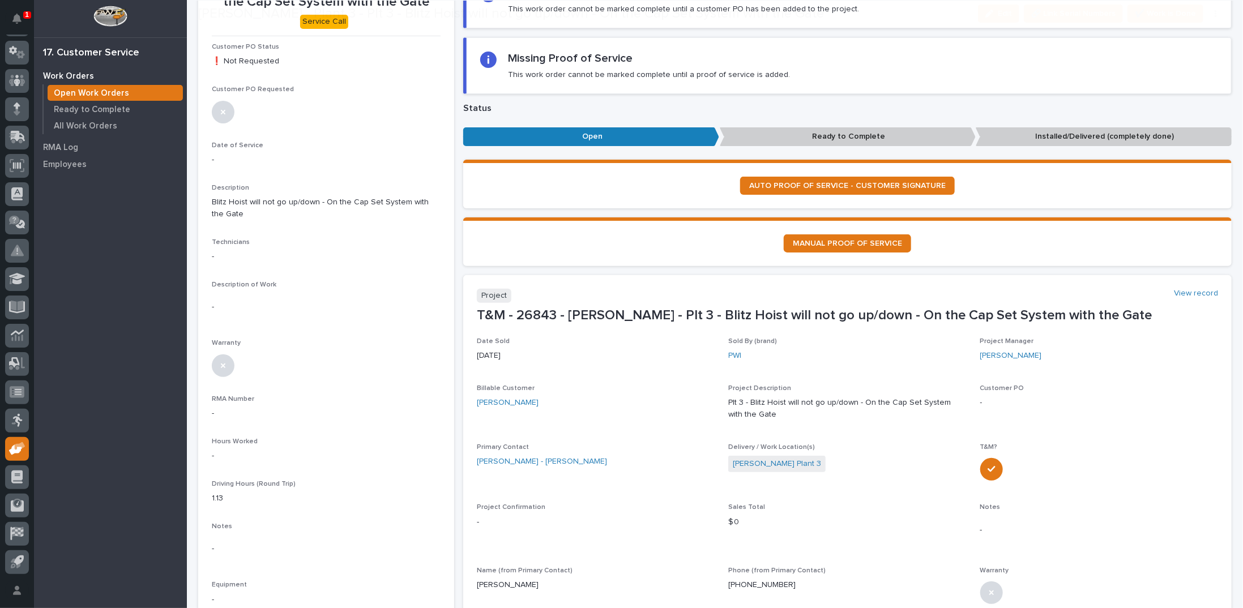
scroll to position [170, 0]
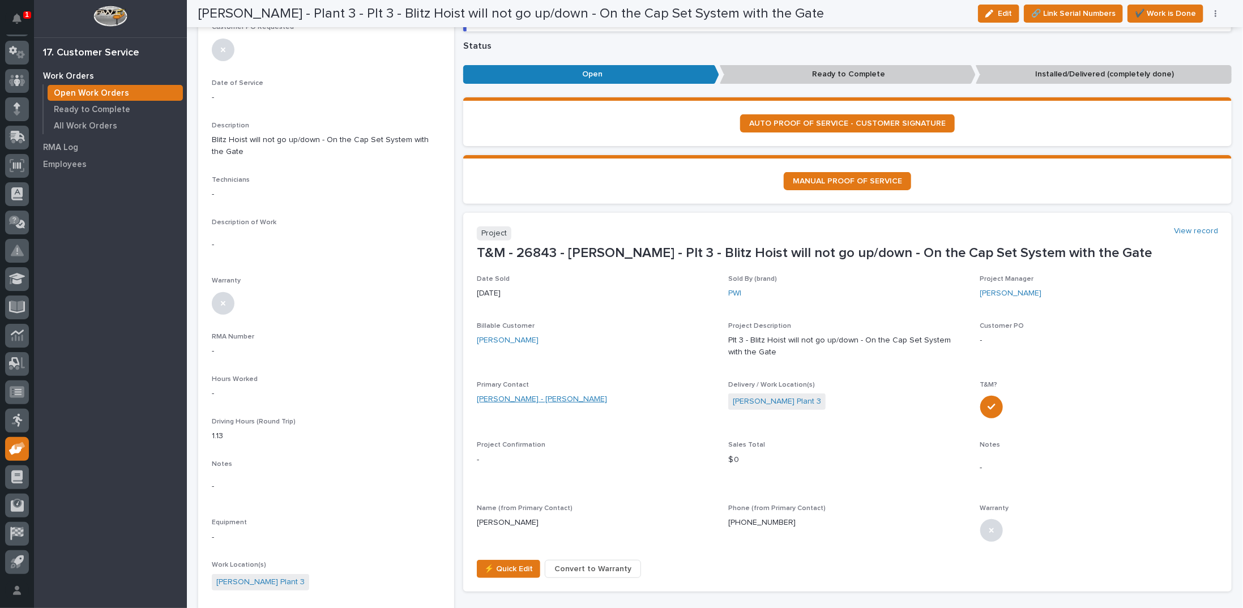
click at [538, 400] on link "[PERSON_NAME] - [PERSON_NAME]" at bounding box center [542, 400] width 130 height 12
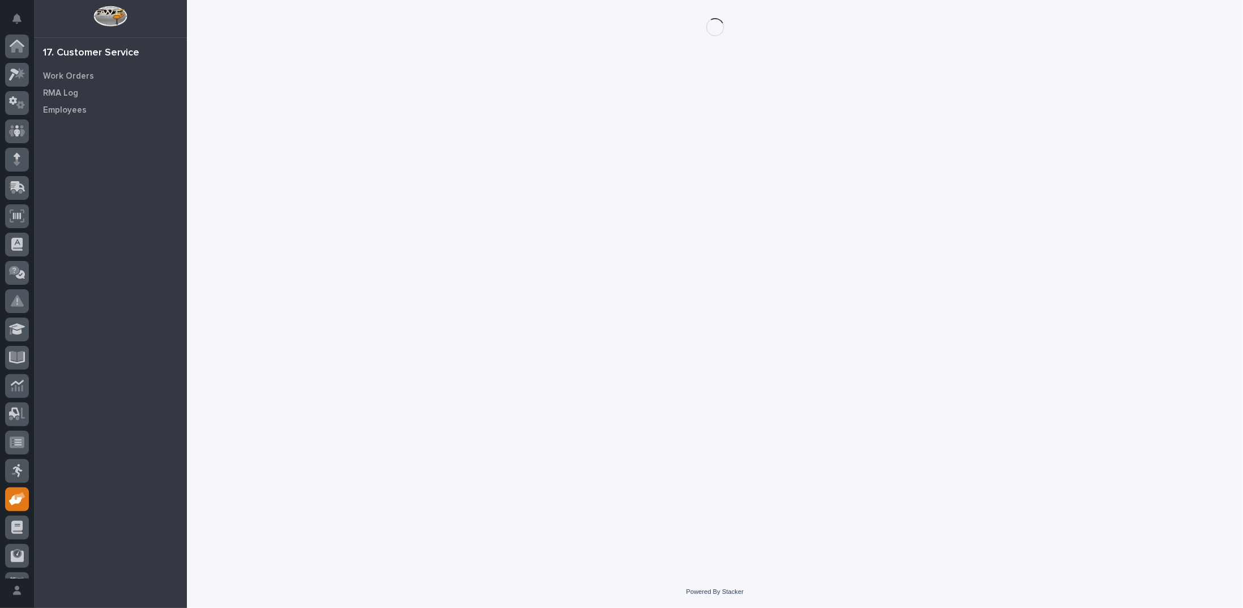
scroll to position [50, 0]
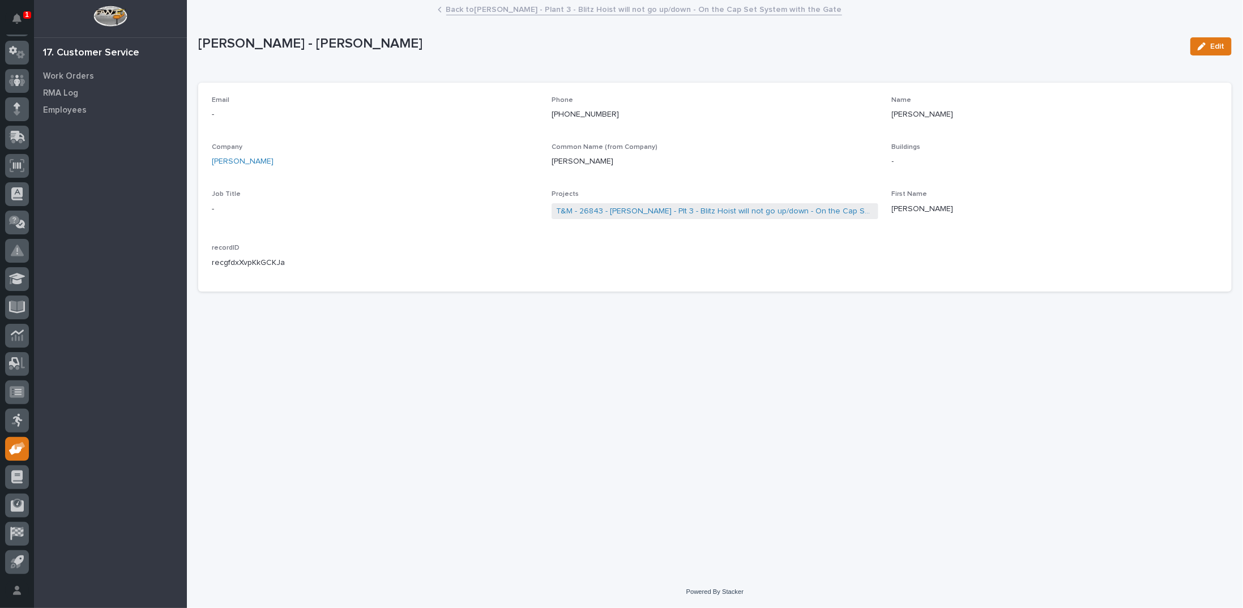
click at [509, 6] on link "Back to [PERSON_NAME] - Plant 3 - Blitz Hoist will not go up/down - On the Cap …" at bounding box center [644, 8] width 396 height 13
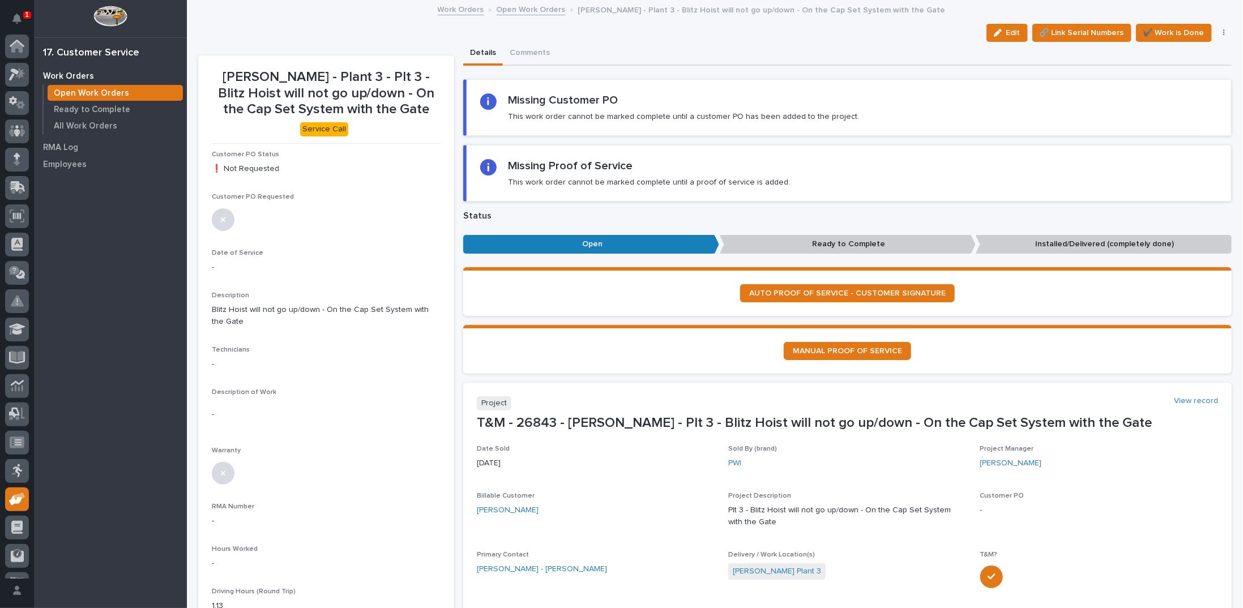
scroll to position [50, 0]
